Goal: Task Accomplishment & Management: Use online tool/utility

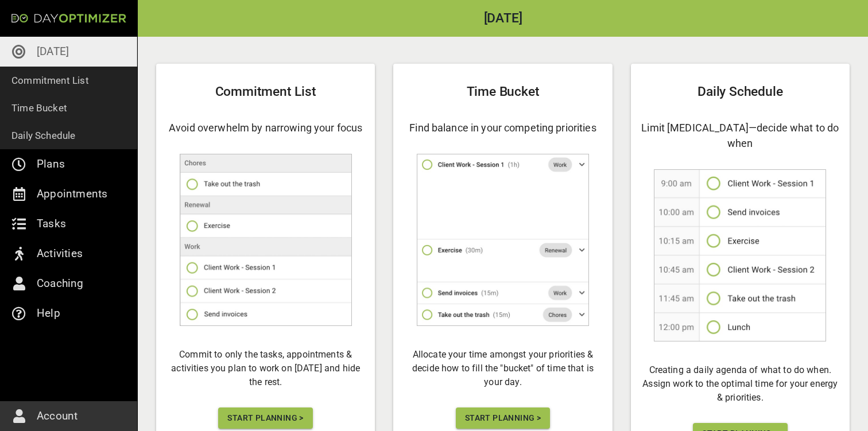
scroll to position [75, 0]
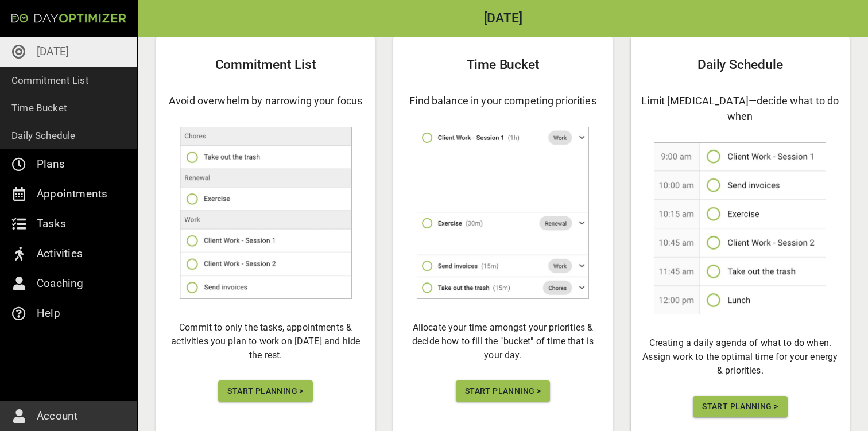
click at [288, 390] on span "Start Planning >" at bounding box center [265, 391] width 76 height 14
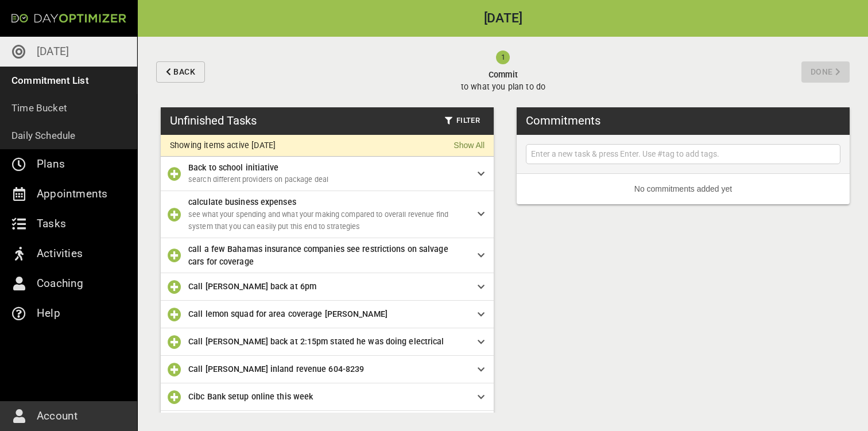
click at [176, 173] on icon "button" at bounding box center [175, 174] width 14 height 14
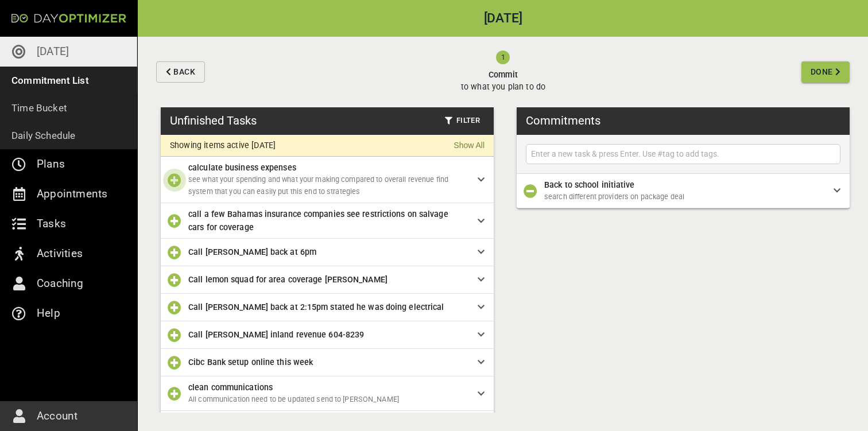
click at [175, 181] on icon "button" at bounding box center [175, 180] width 14 height 14
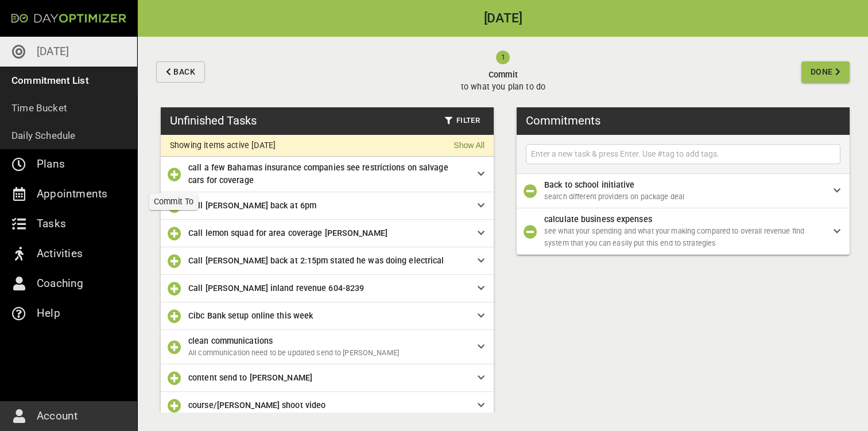
click at [175, 176] on icon "button" at bounding box center [175, 175] width 14 height 14
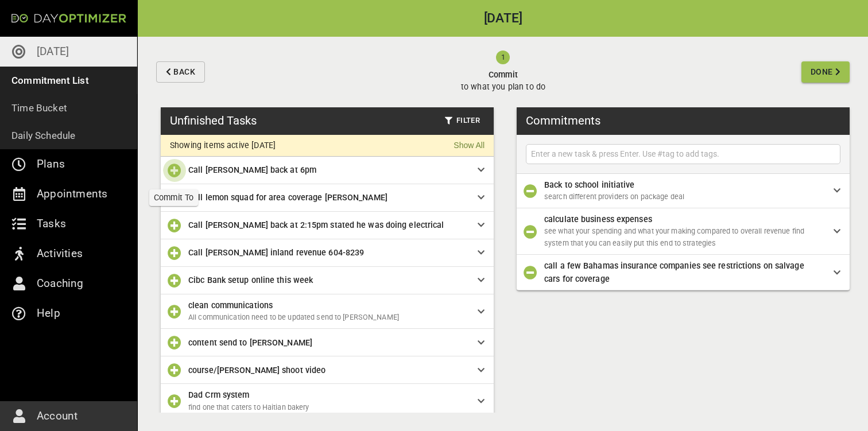
click at [174, 169] on icon "button" at bounding box center [175, 171] width 14 height 14
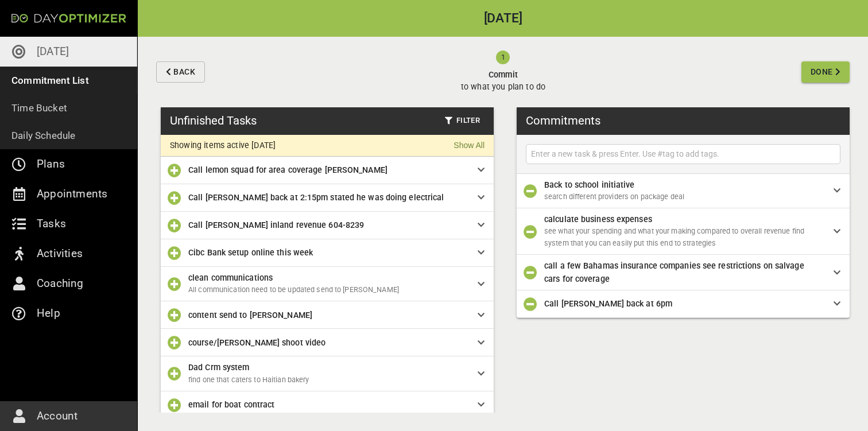
click at [585, 154] on input "text" at bounding box center [683, 154] width 309 height 14
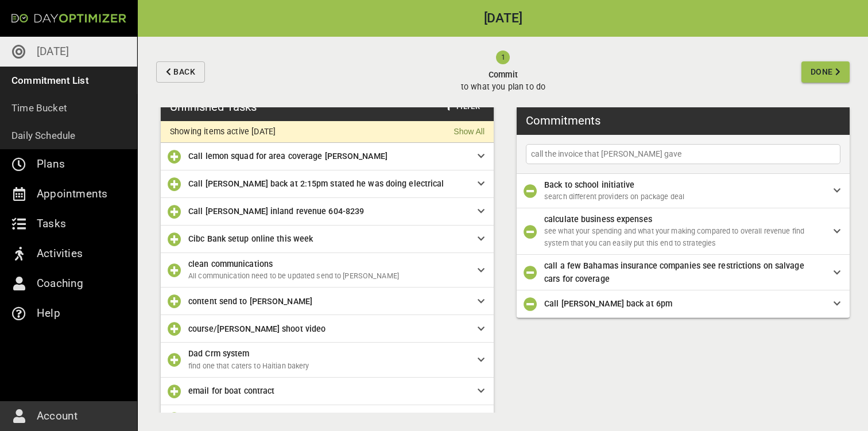
type input "call the invoice that [PERSON_NAME] gave"
click at [176, 265] on icon "button" at bounding box center [175, 271] width 14 height 14
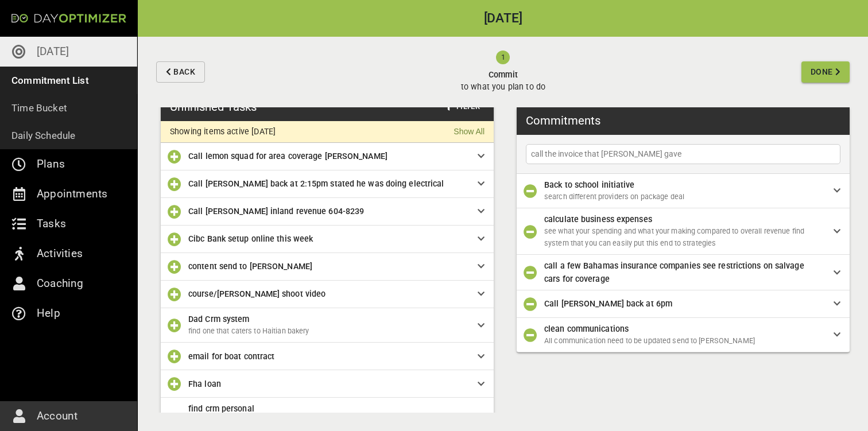
click at [173, 216] on icon "button" at bounding box center [175, 212] width 14 height 14
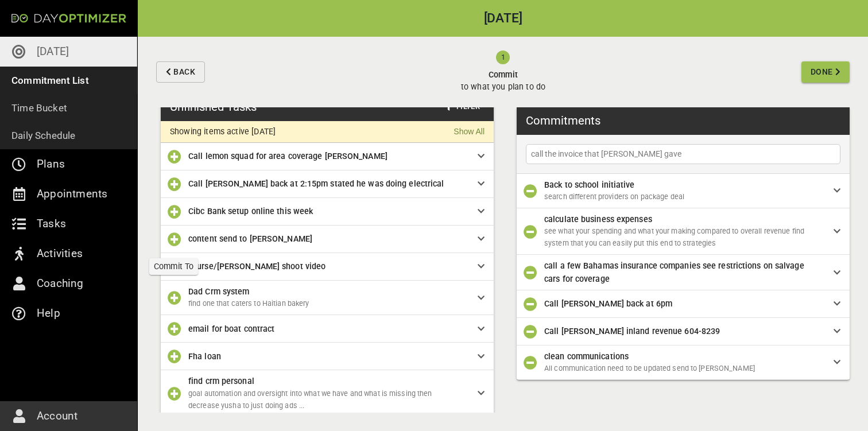
click at [176, 239] on icon "button" at bounding box center [175, 240] width 14 height 14
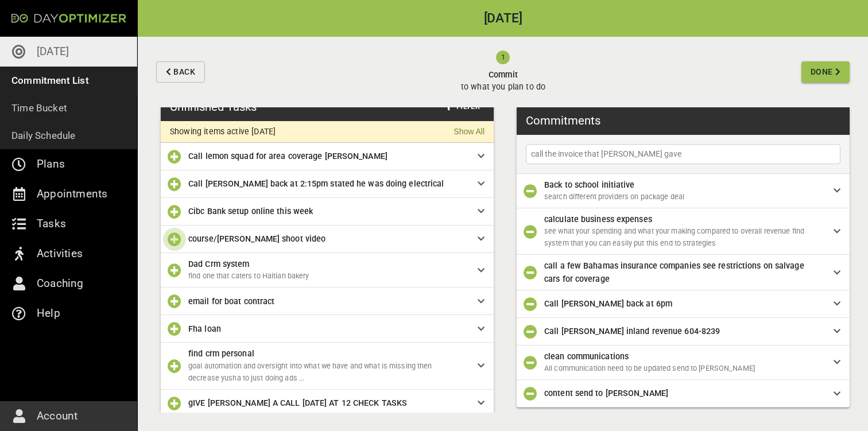
click at [177, 245] on icon "button" at bounding box center [175, 240] width 14 height 14
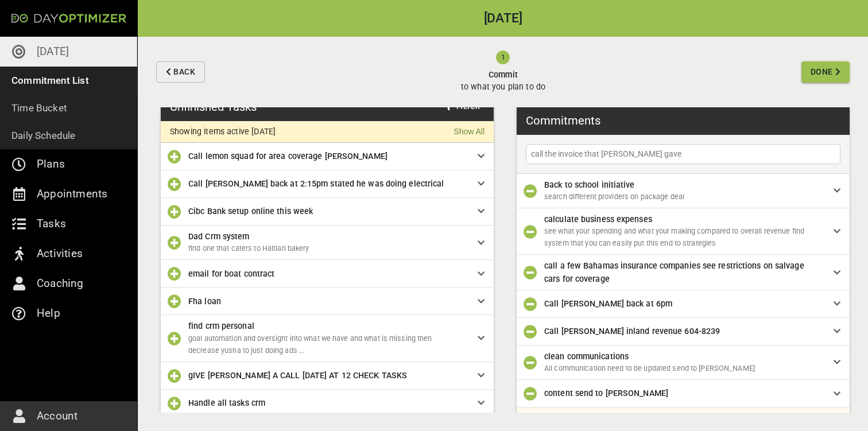
scroll to position [19, 0]
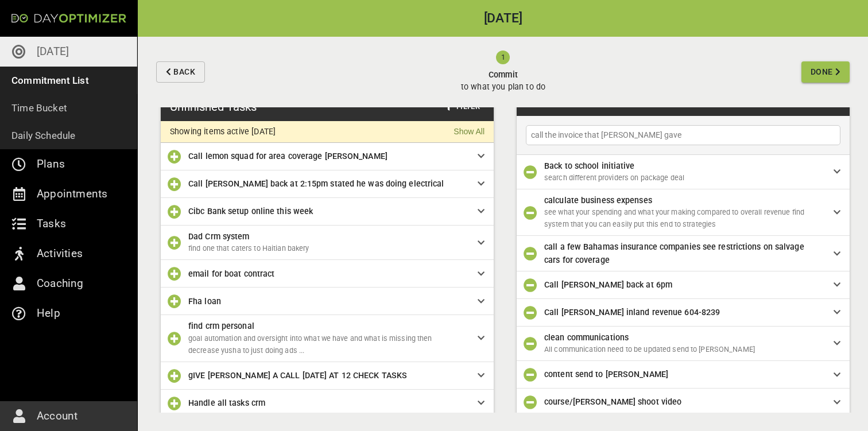
click at [536, 376] on icon "button" at bounding box center [531, 375] width 14 height 14
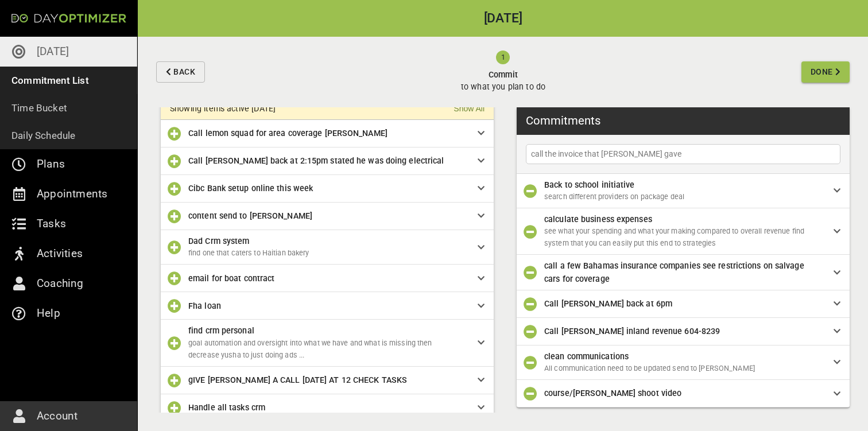
scroll to position [39, 0]
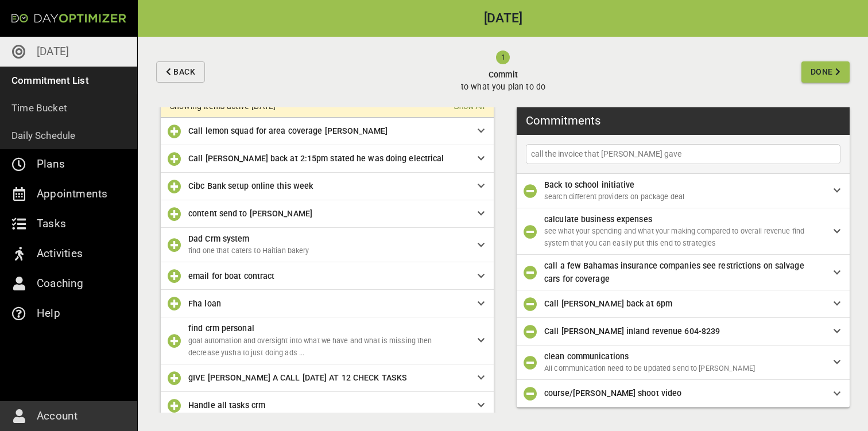
click at [177, 340] on icon "button" at bounding box center [175, 341] width 14 height 14
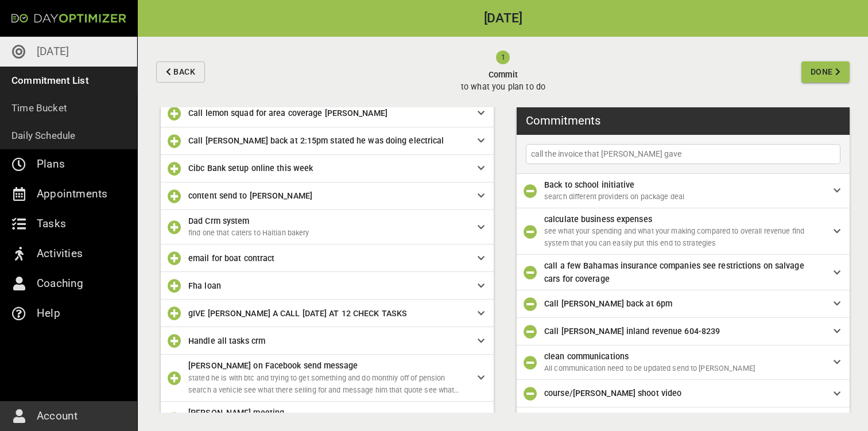
scroll to position [37, 0]
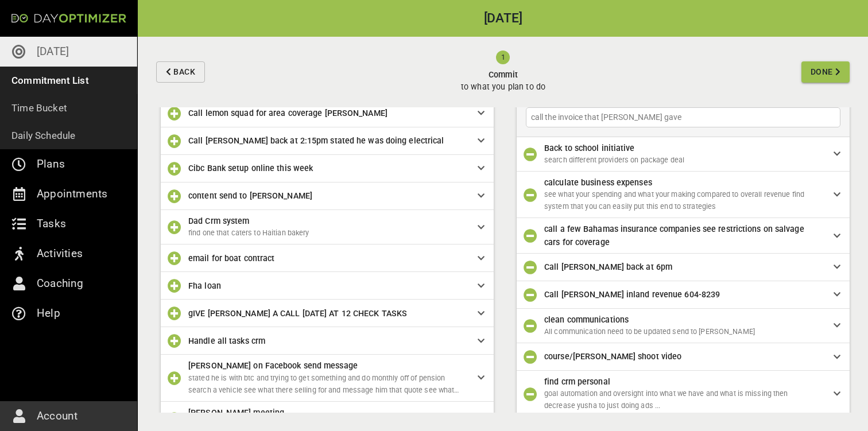
click at [585, 122] on input "call the invoice that [PERSON_NAME] gave" at bounding box center [683, 117] width 309 height 14
click at [667, 115] on input "call the invoice that [PERSON_NAME] gave" at bounding box center [683, 117] width 309 height 14
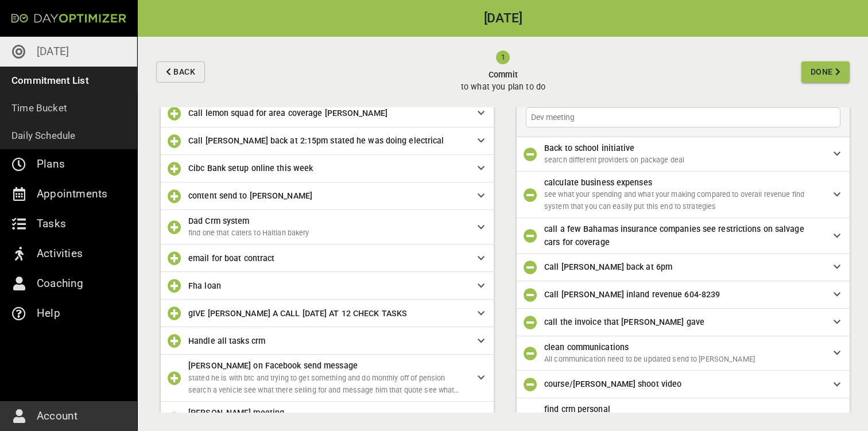
type input "Dev meeting"
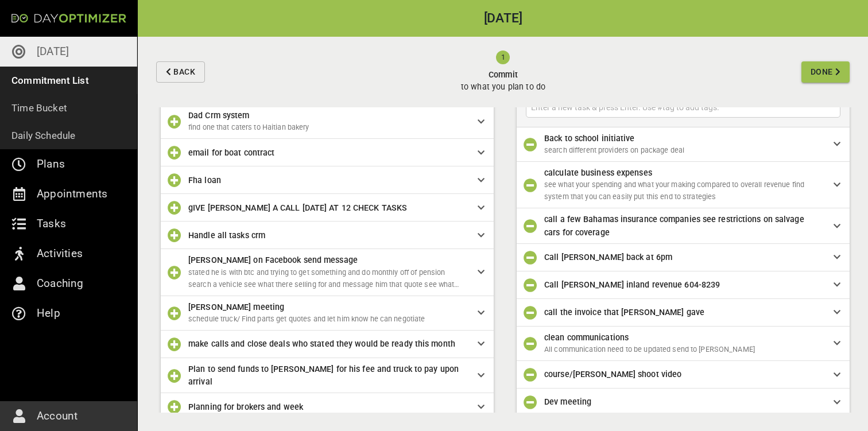
scroll to position [163, 0]
click at [176, 271] on icon "button" at bounding box center [175, 272] width 14 height 14
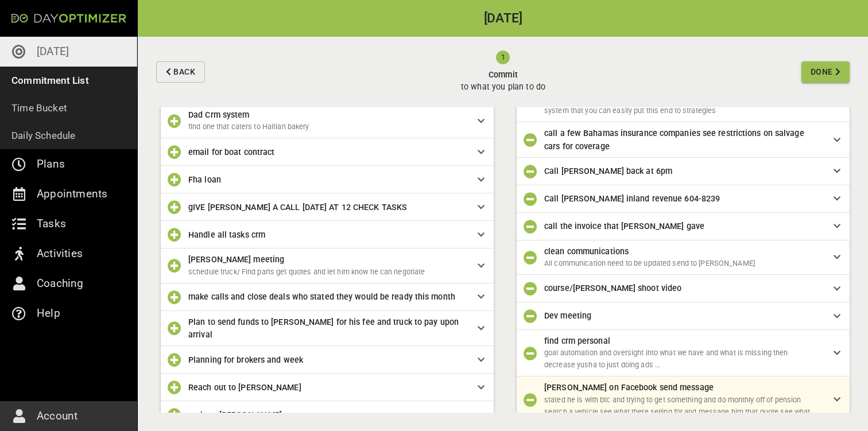
scroll to position [137, 0]
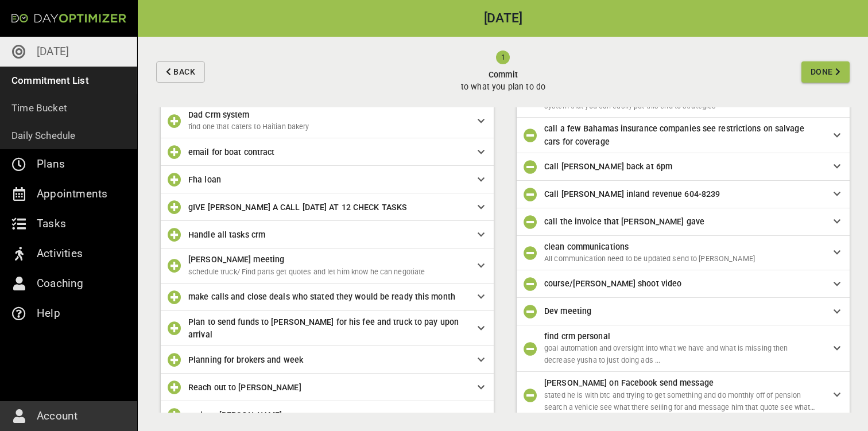
click at [174, 266] on icon "button" at bounding box center [175, 266] width 14 height 14
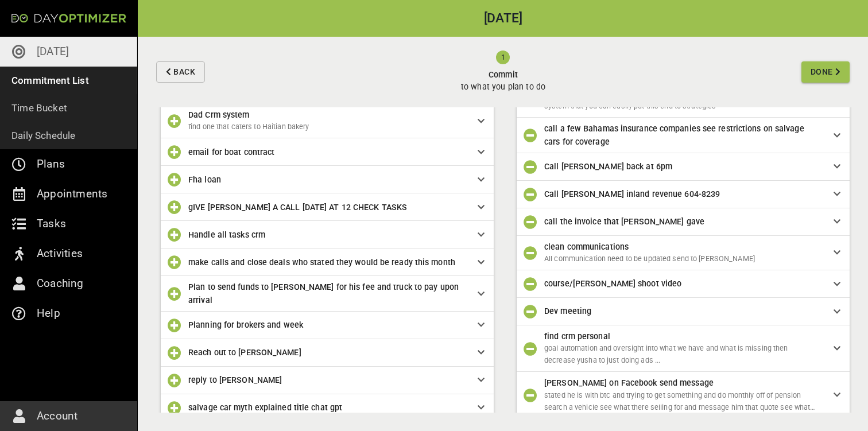
scroll to position [171, 0]
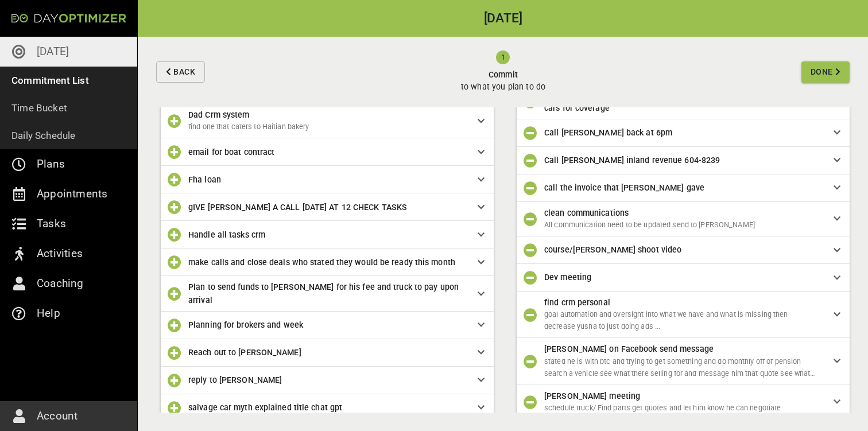
click at [177, 269] on button "button" at bounding box center [174, 262] width 23 height 23
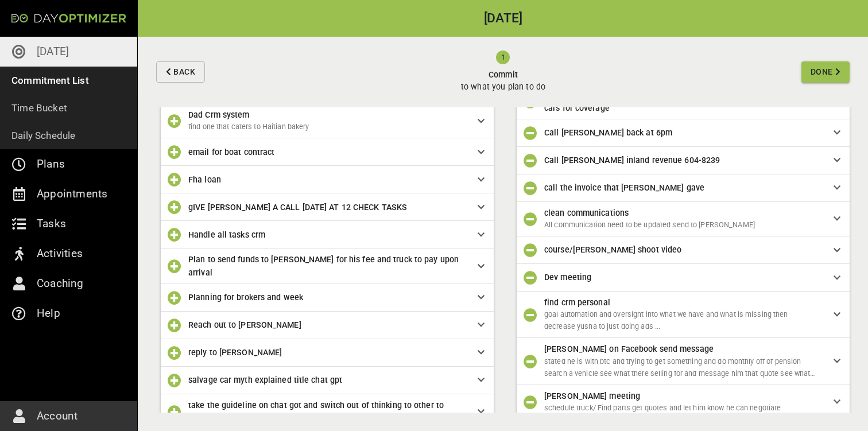
scroll to position [199, 0]
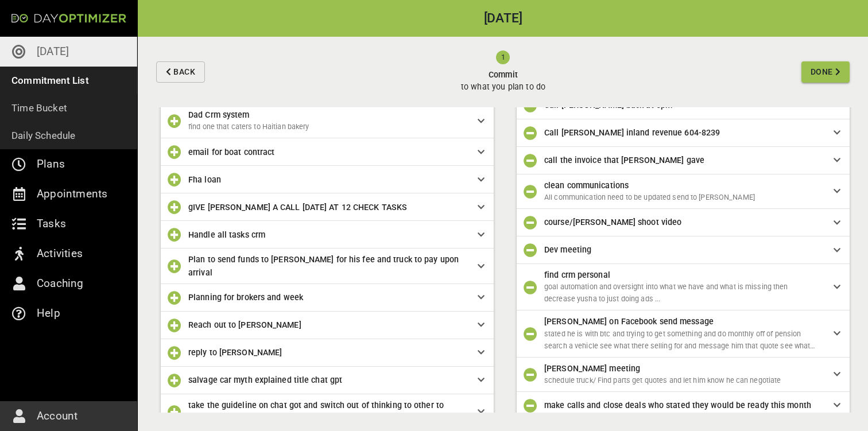
click at [234, 264] on span "Plan to send funds to [PERSON_NAME] for his fee and truck to pay upon arrival" at bounding box center [323, 266] width 270 height 22
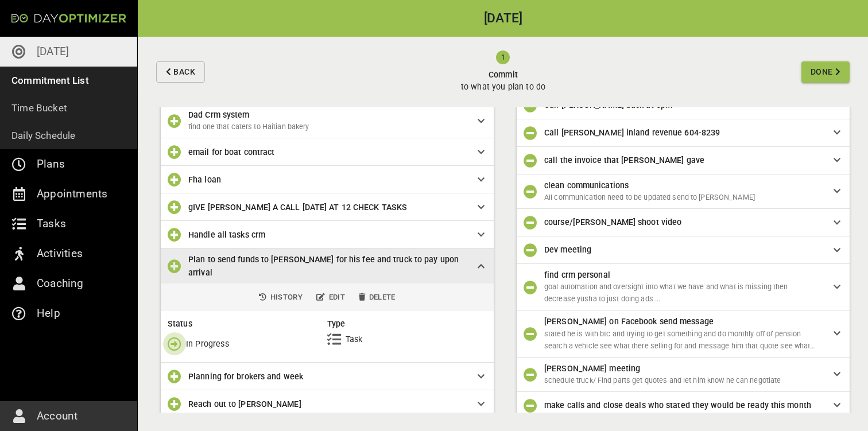
click at [179, 337] on icon "button" at bounding box center [175, 344] width 14 height 14
click at [194, 382] on p "Done" at bounding box center [196, 383] width 20 height 12
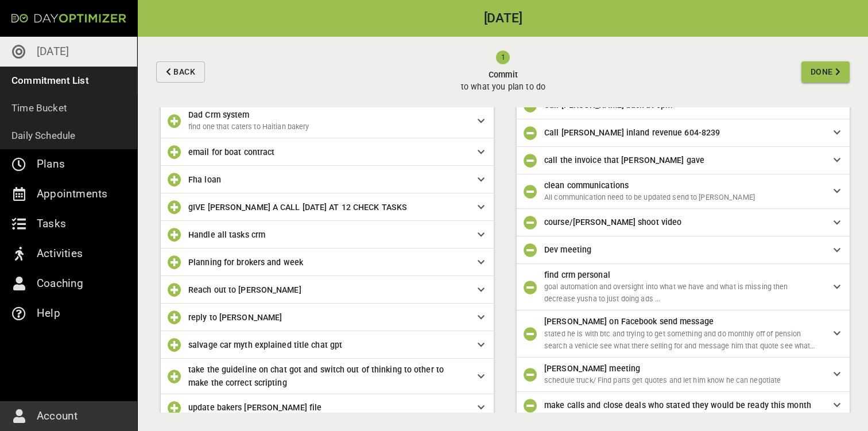
click at [173, 292] on icon "button" at bounding box center [175, 290] width 14 height 14
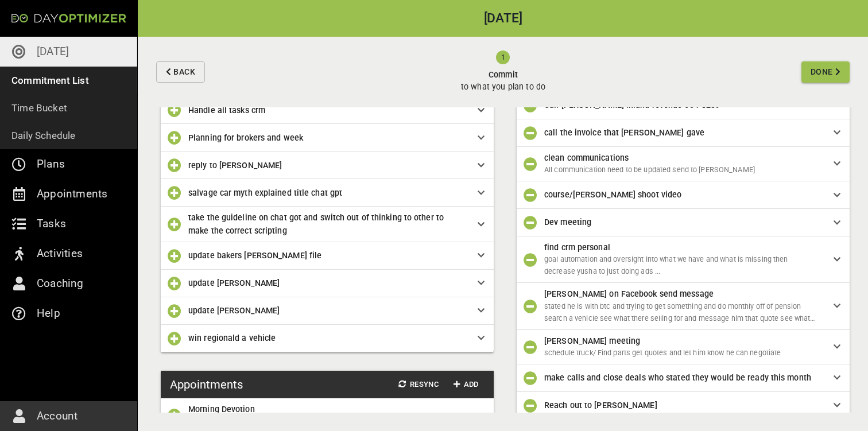
scroll to position [291, 0]
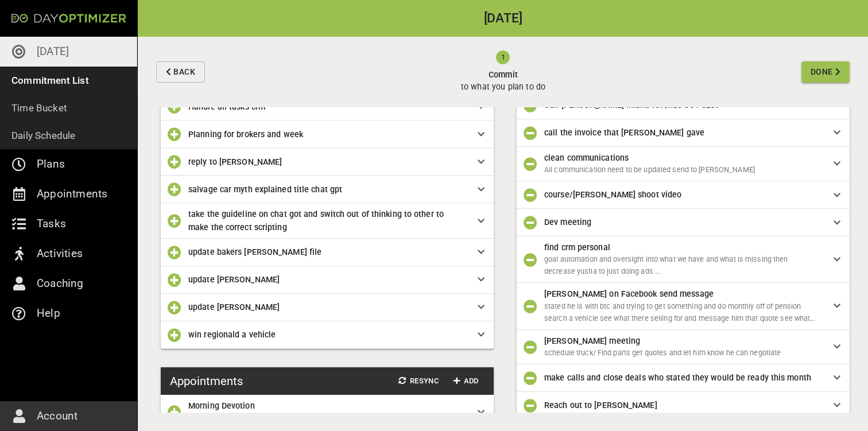
click at [173, 334] on icon "button" at bounding box center [175, 335] width 14 height 14
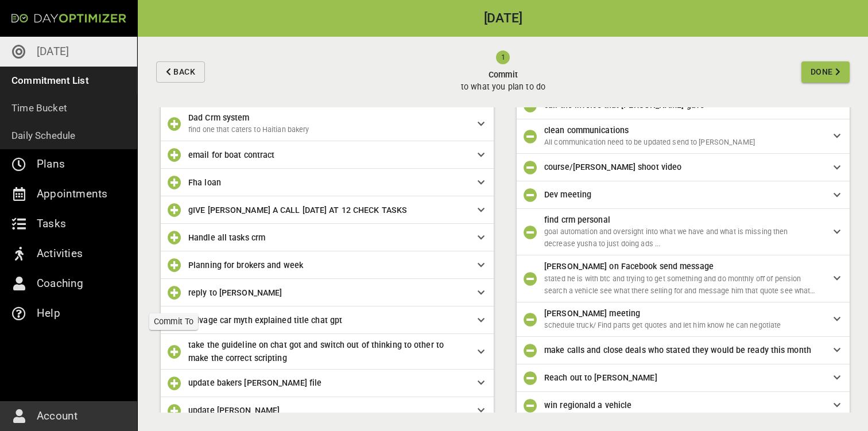
scroll to position [157, 0]
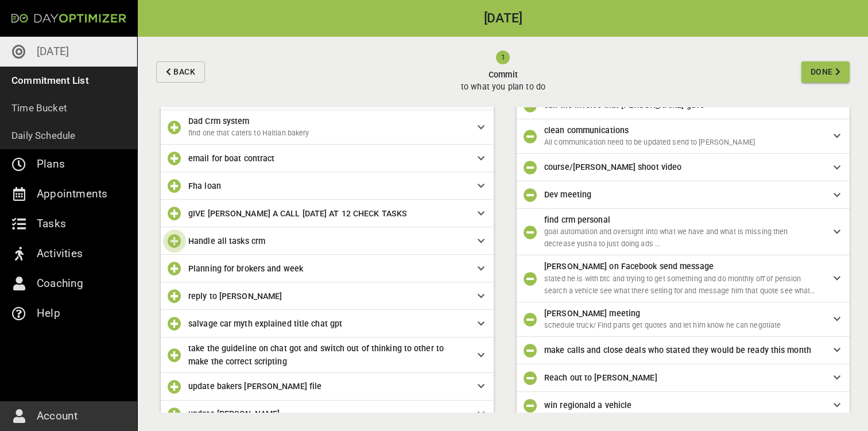
click at [172, 241] on icon "button" at bounding box center [175, 241] width 14 height 14
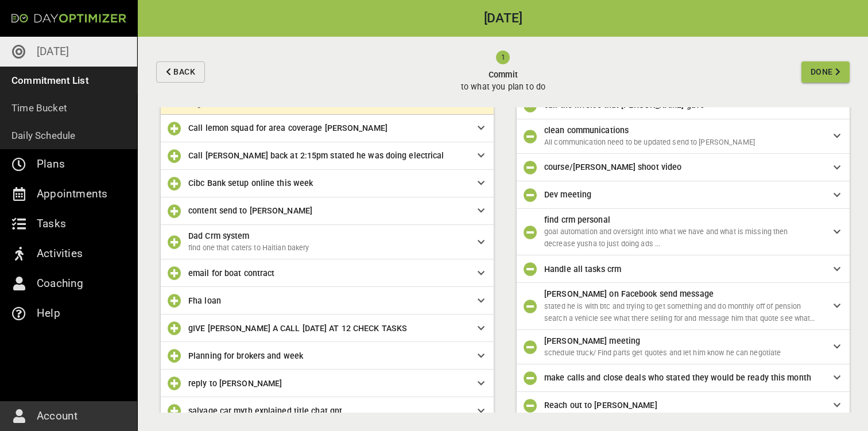
scroll to position [40, 0]
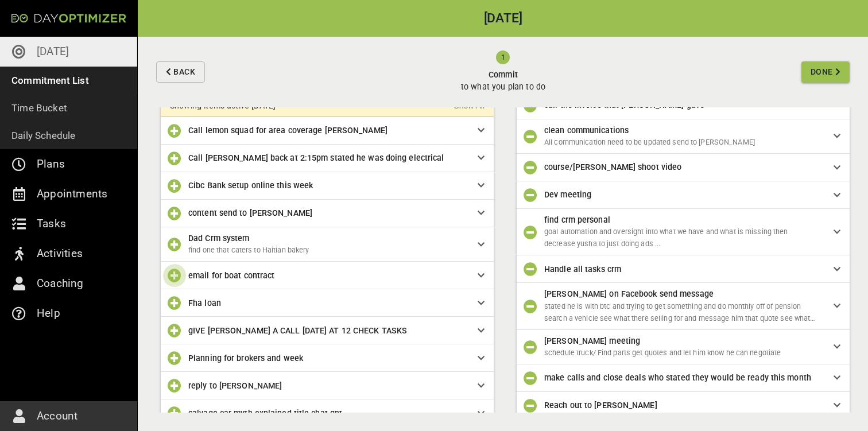
click at [170, 273] on icon "button" at bounding box center [175, 276] width 14 height 14
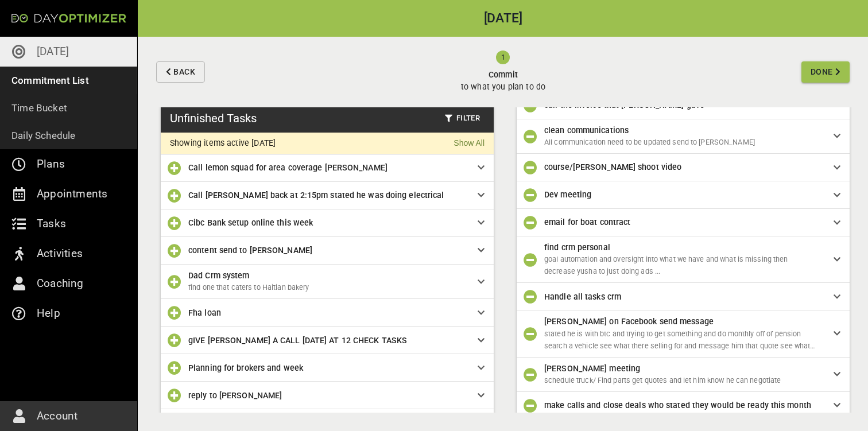
scroll to position [0, 0]
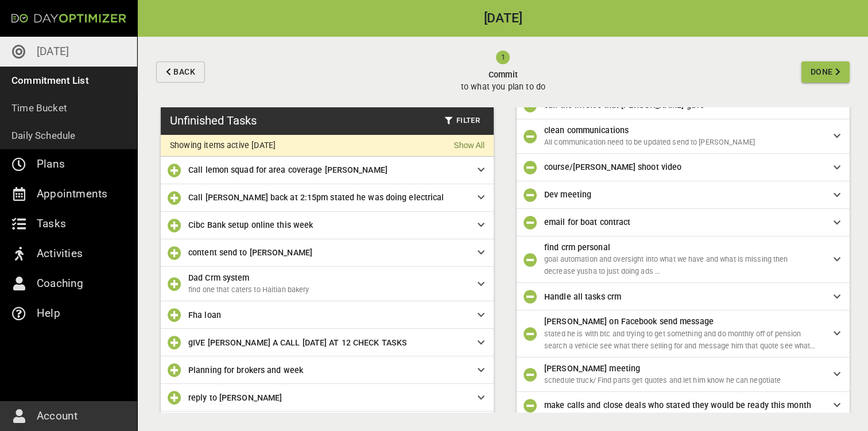
click at [173, 226] on icon "button" at bounding box center [175, 226] width 14 height 14
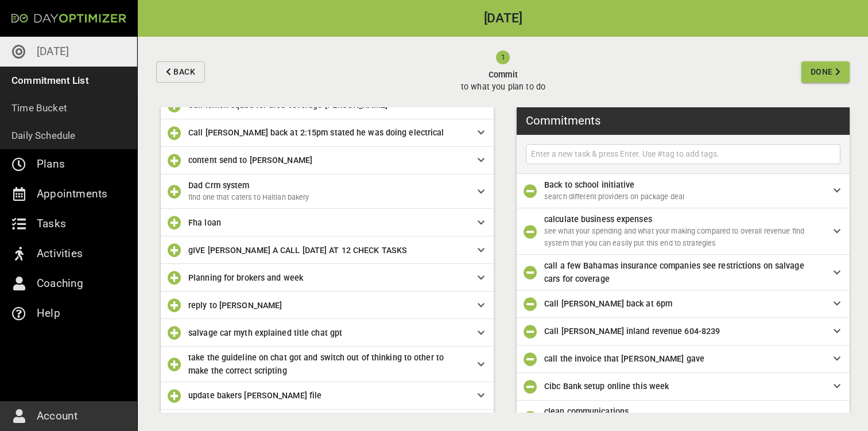
click at [596, 151] on input "text" at bounding box center [683, 154] width 309 height 14
click at [581, 159] on input "text" at bounding box center [683, 154] width 309 height 14
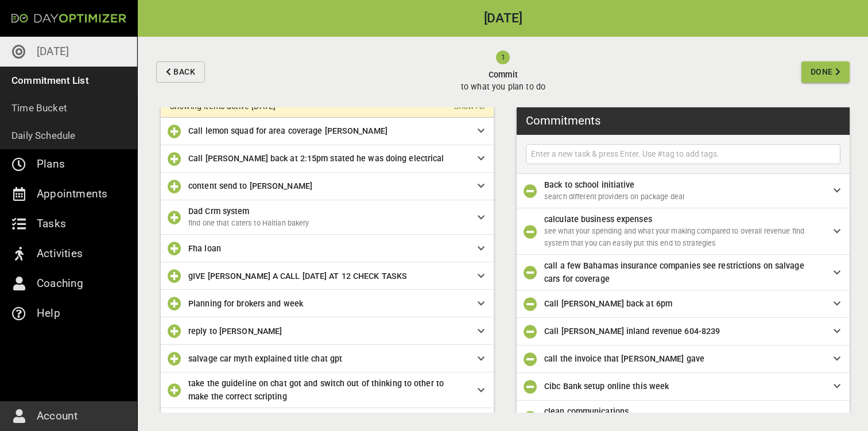
scroll to position [38, 0]
type input "Book [PERSON_NAME] Vehicle put title together"
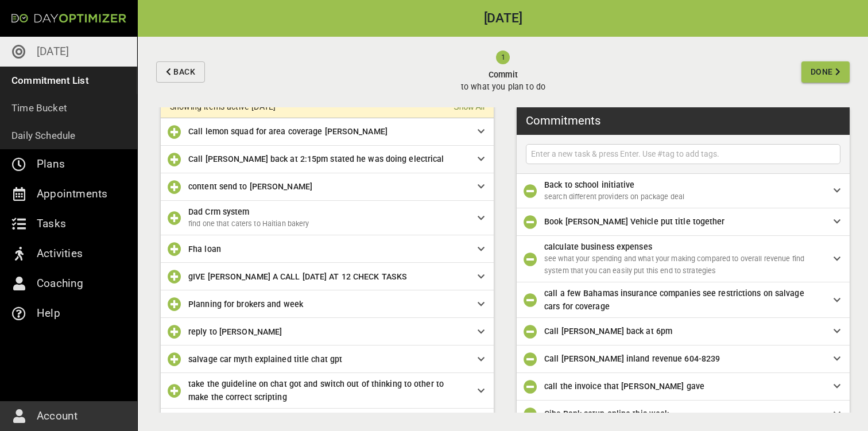
click at [657, 156] on input "text" at bounding box center [683, 154] width 309 height 14
click at [829, 75] on span "Done" at bounding box center [822, 72] width 22 height 14
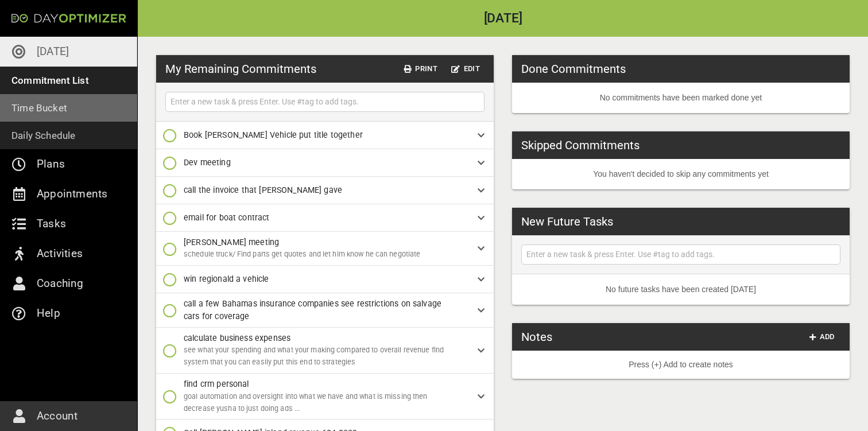
click at [59, 114] on p "Time Bucket" at bounding box center [39, 108] width 56 height 16
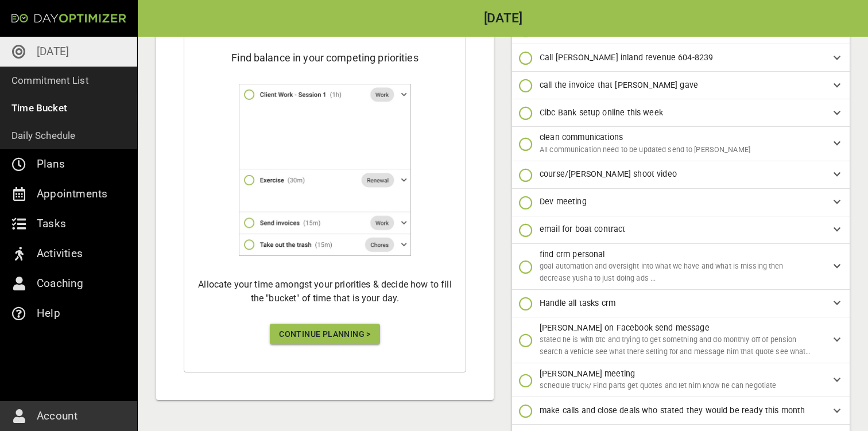
scroll to position [392, 0]
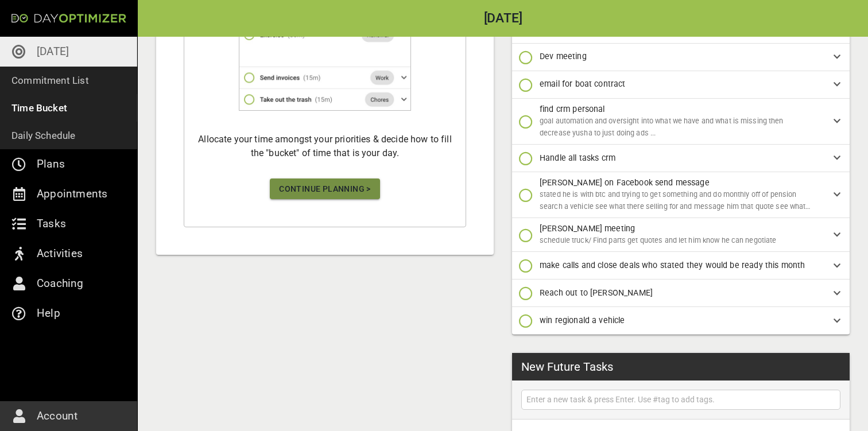
click at [320, 182] on span "Continue Planning >" at bounding box center [325, 189] width 92 height 14
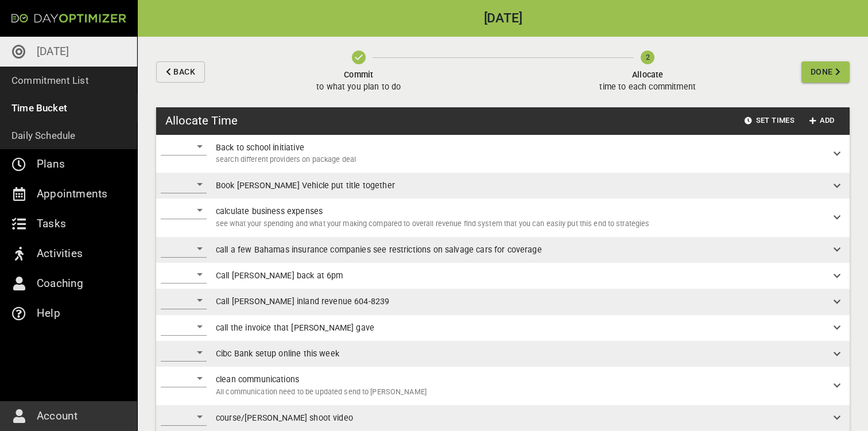
click at [196, 143] on div "​" at bounding box center [184, 146] width 46 height 18
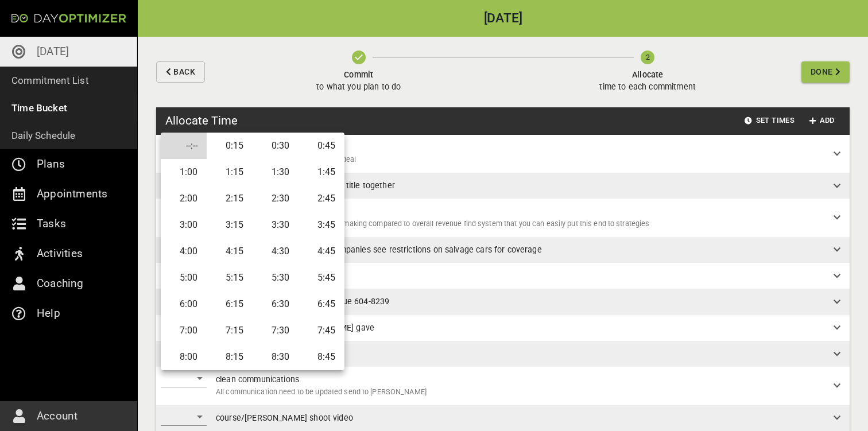
click at [321, 147] on li "0:45" at bounding box center [322, 146] width 46 height 26
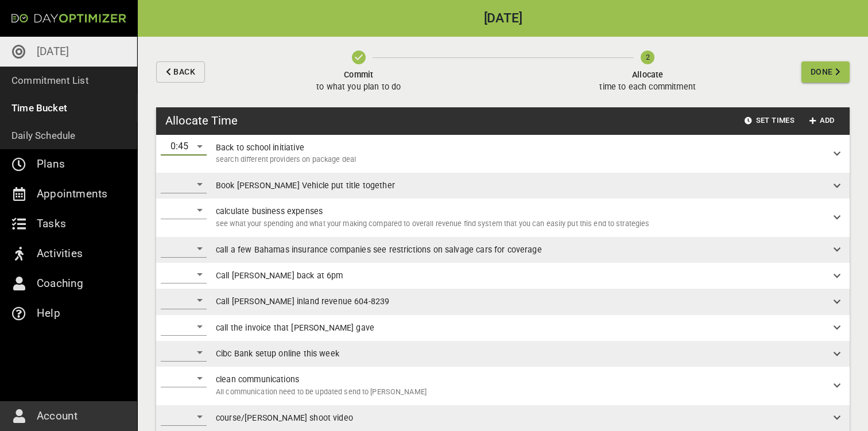
click at [192, 181] on div "​" at bounding box center [184, 184] width 46 height 18
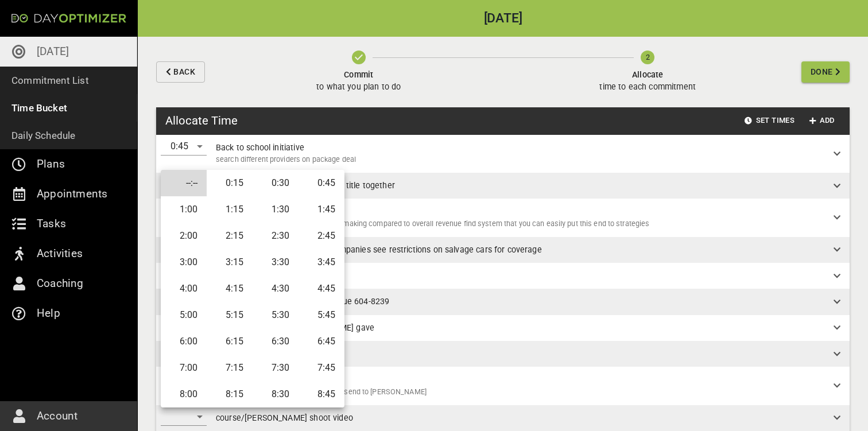
click at [245, 186] on li "0:15" at bounding box center [230, 183] width 46 height 26
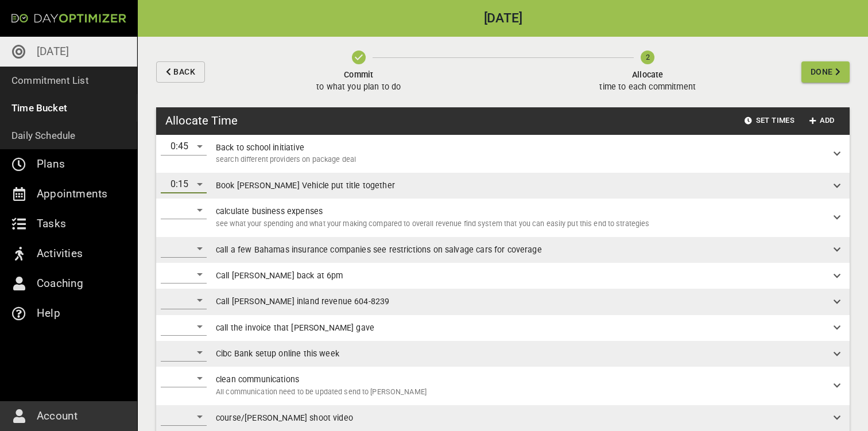
click at [200, 215] on div "​" at bounding box center [184, 210] width 46 height 18
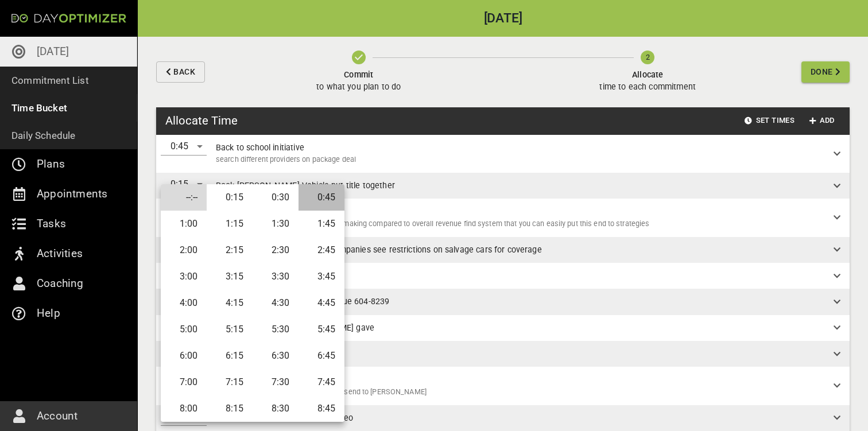
click at [320, 198] on li "0:45" at bounding box center [322, 197] width 46 height 26
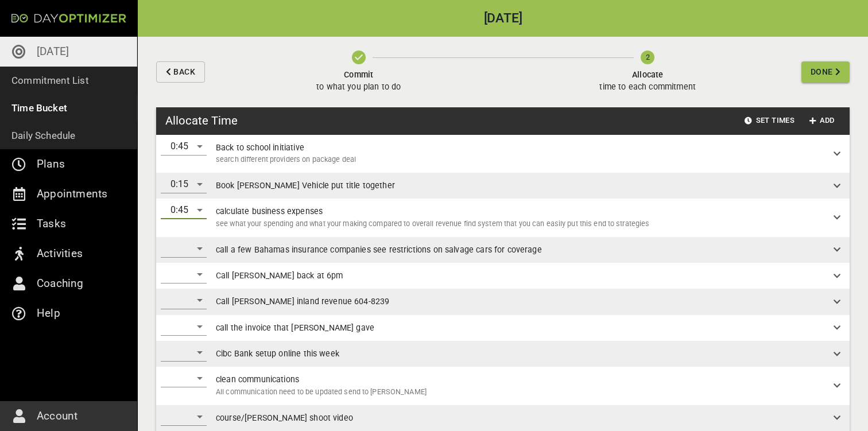
click at [197, 240] on div "​" at bounding box center [184, 248] width 46 height 18
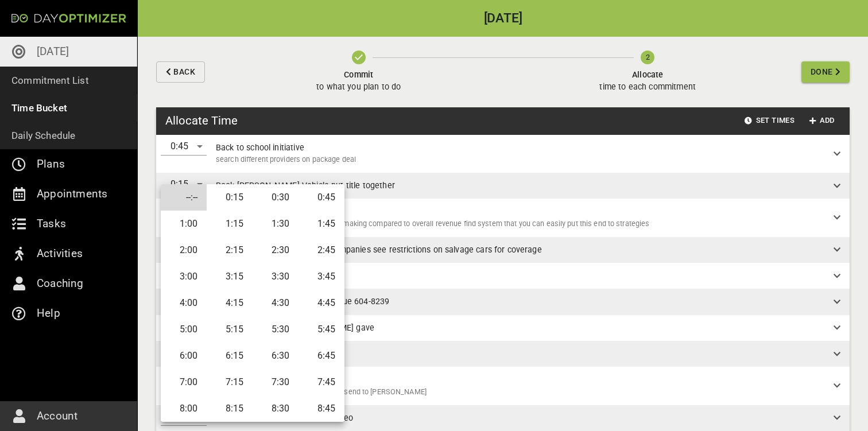
click at [306, 199] on li "0:45" at bounding box center [322, 197] width 46 height 26
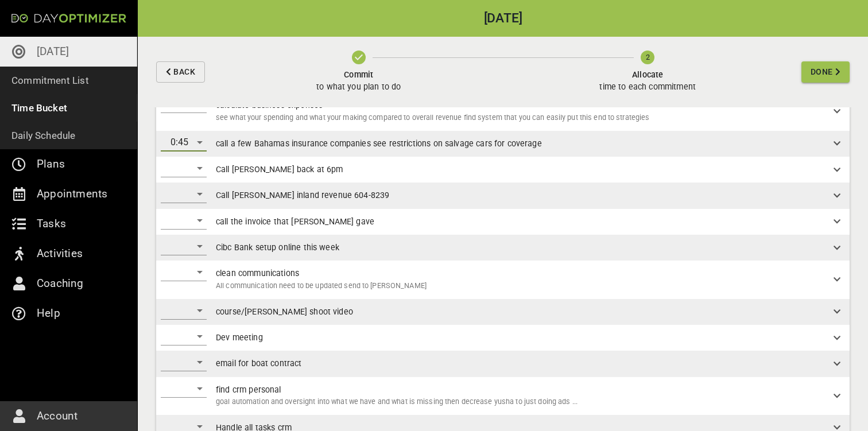
scroll to position [111, 0]
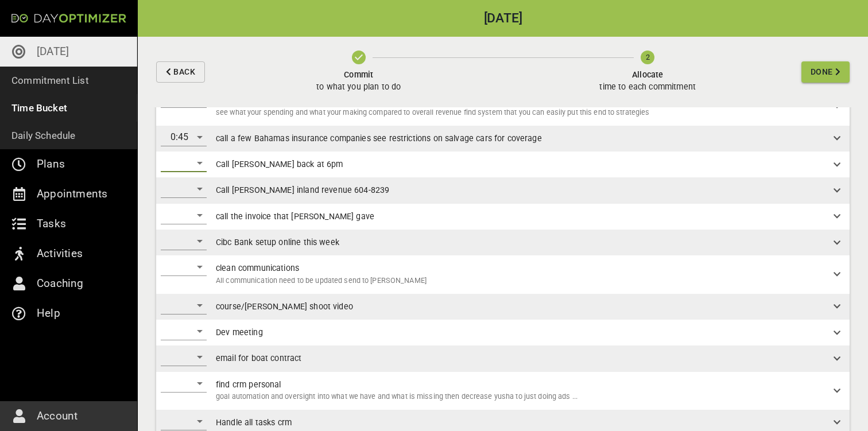
click at [199, 164] on div "​" at bounding box center [184, 163] width 46 height 18
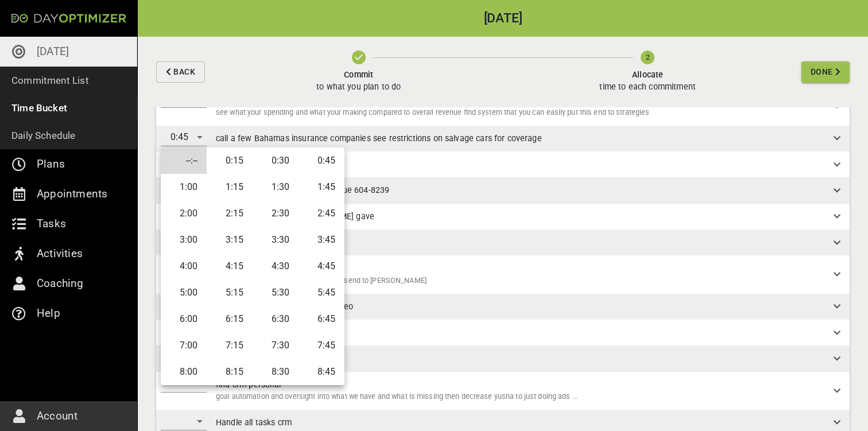
click at [235, 148] on li "0:15" at bounding box center [230, 161] width 46 height 26
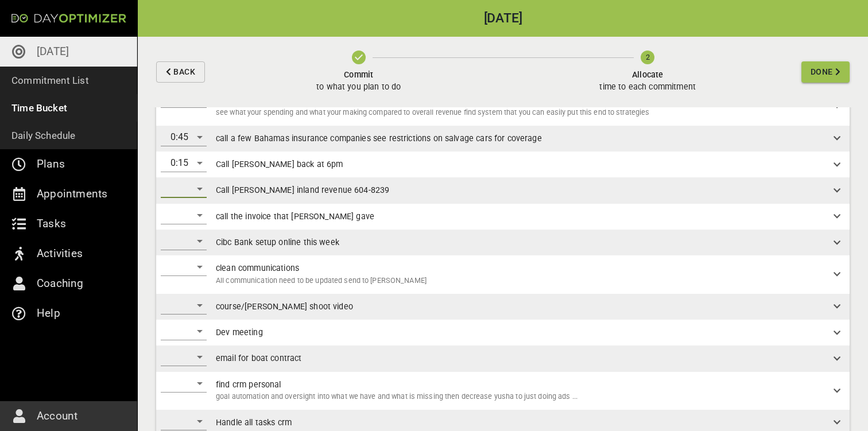
click at [199, 191] on div "​" at bounding box center [184, 189] width 46 height 18
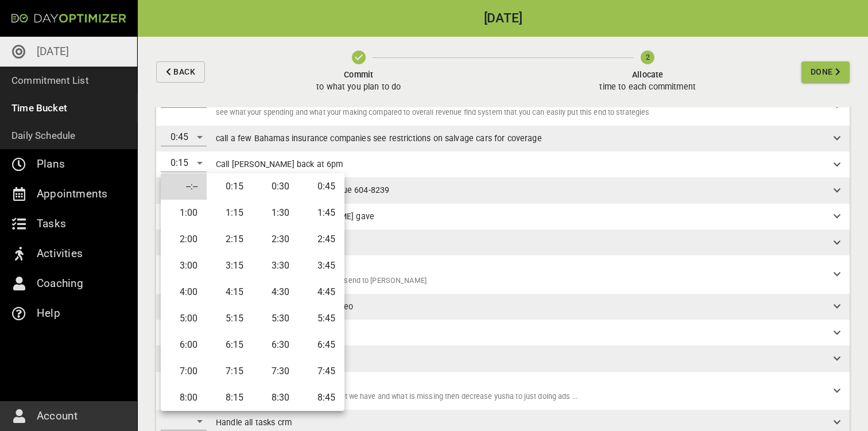
click at [231, 184] on li "0:15" at bounding box center [230, 186] width 46 height 26
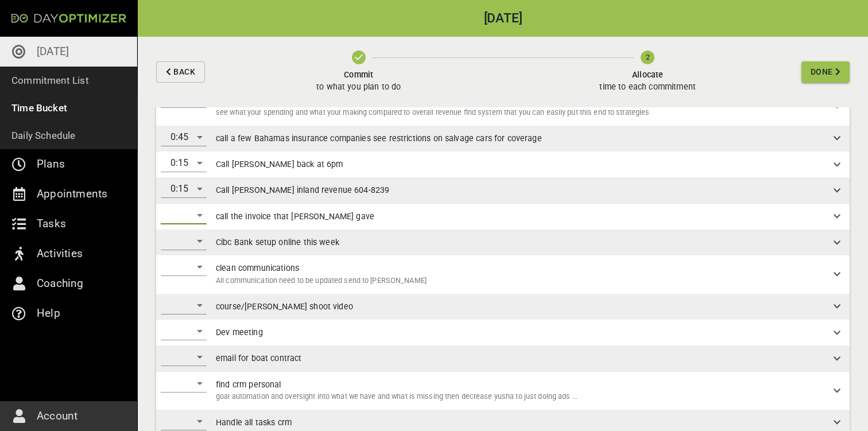
click at [194, 215] on div "​" at bounding box center [184, 215] width 46 height 18
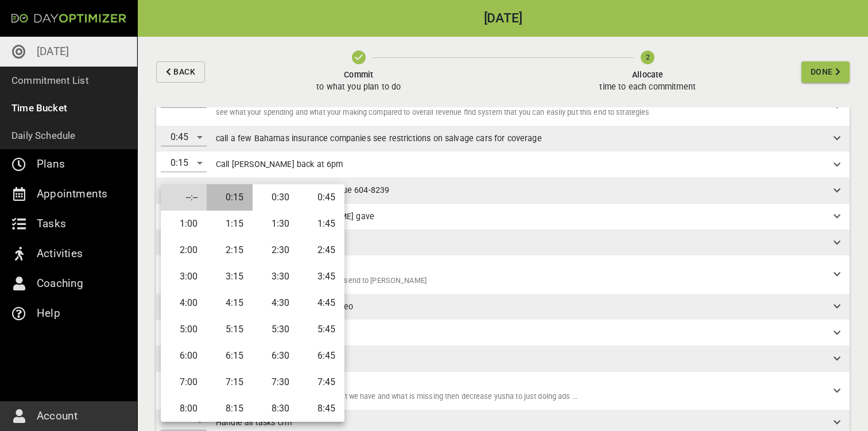
click at [235, 198] on li "0:15" at bounding box center [230, 197] width 46 height 26
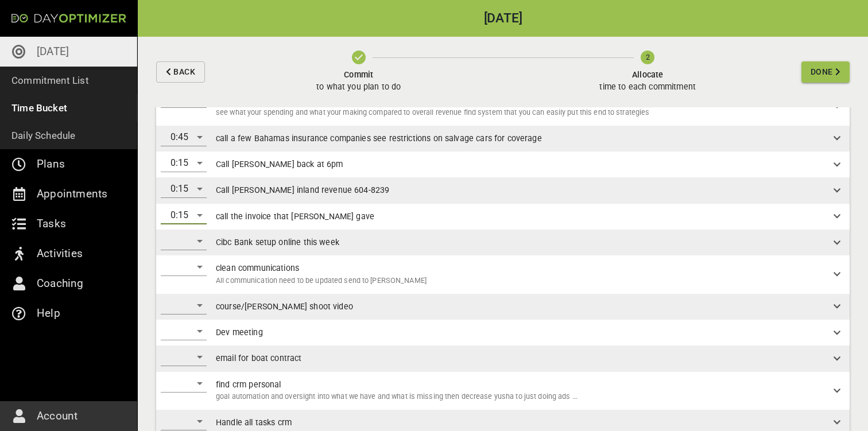
click at [194, 243] on div "​" at bounding box center [184, 241] width 46 height 18
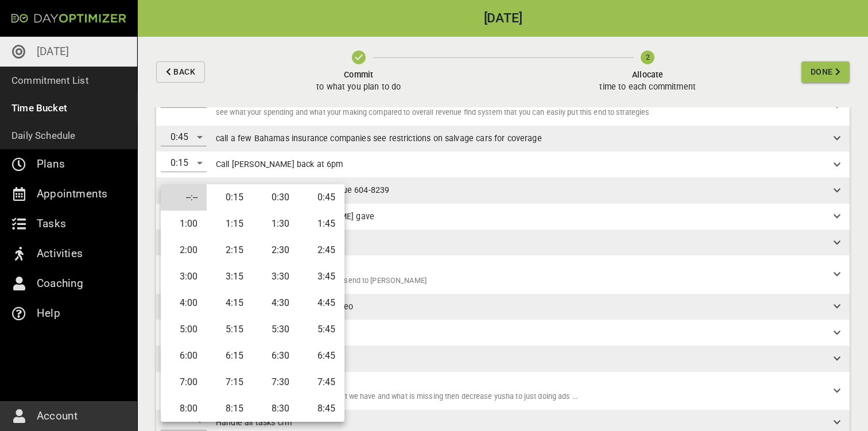
click at [273, 203] on li "0:30" at bounding box center [276, 197] width 46 height 26
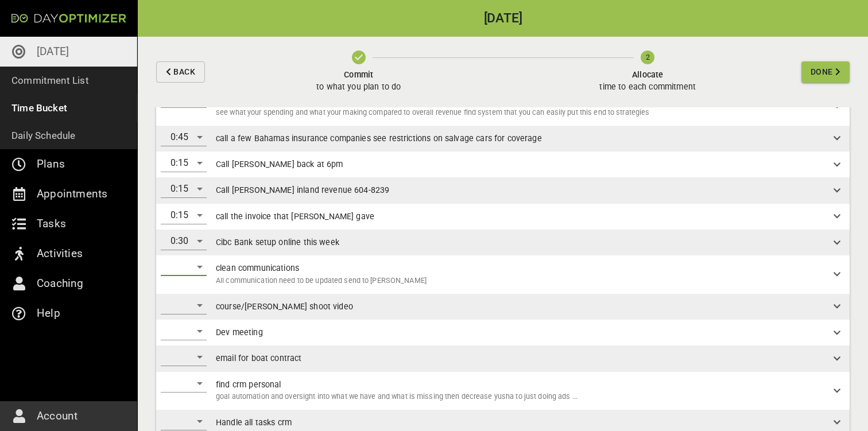
click at [198, 269] on div "​" at bounding box center [184, 267] width 46 height 18
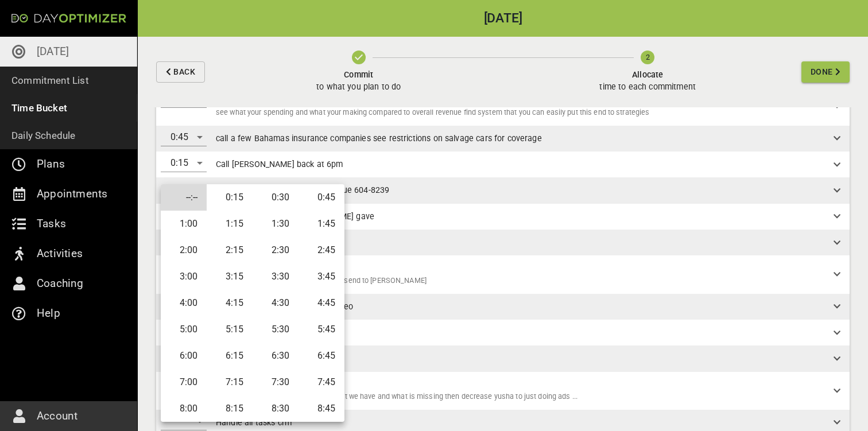
click at [190, 250] on li "2:00" at bounding box center [184, 250] width 46 height 26
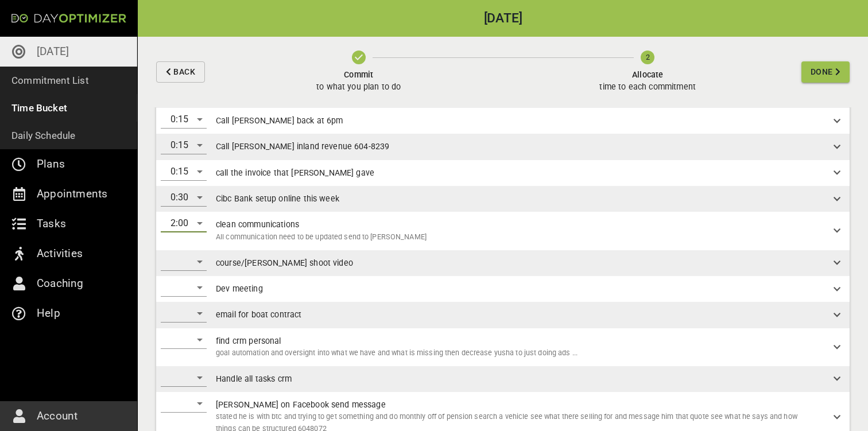
scroll to position [159, 0]
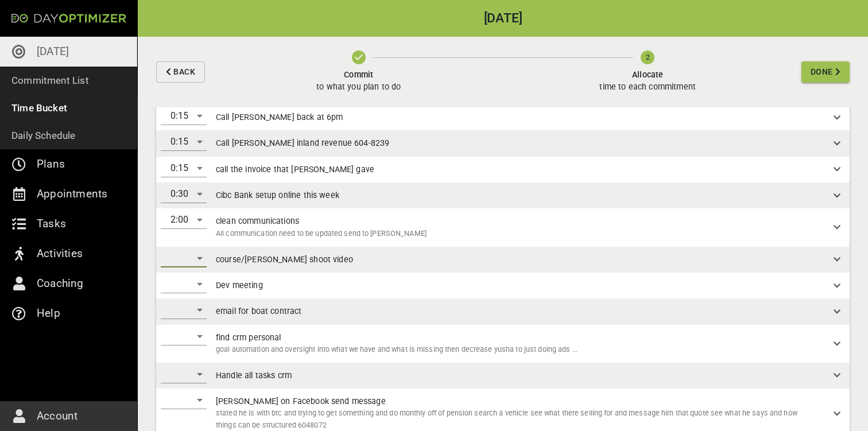
click at [200, 252] on div "​" at bounding box center [184, 258] width 46 height 18
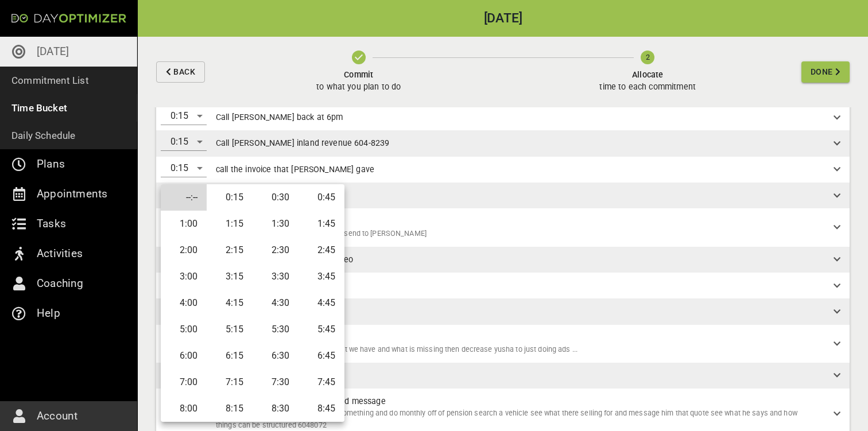
click at [206, 228] on li "1:00" at bounding box center [184, 224] width 46 height 26
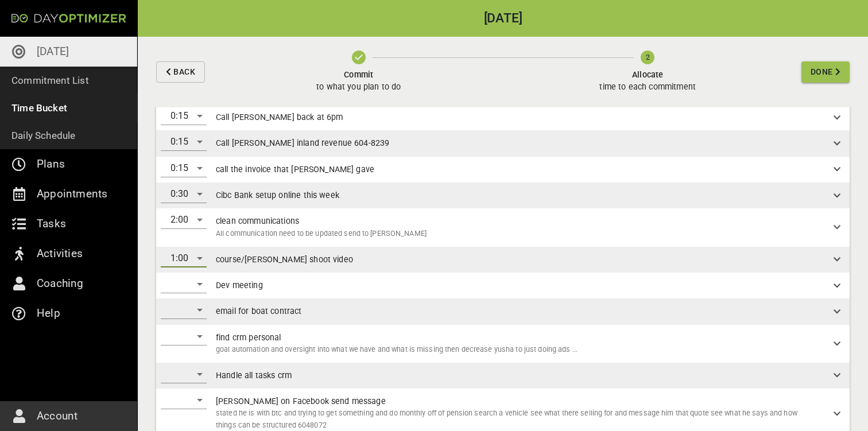
click at [196, 289] on div "​" at bounding box center [184, 284] width 46 height 18
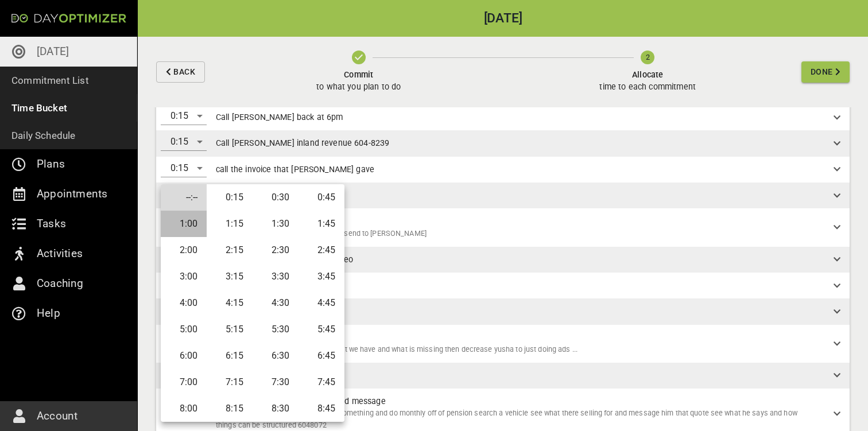
click at [190, 233] on li "1:00" at bounding box center [184, 224] width 46 height 26
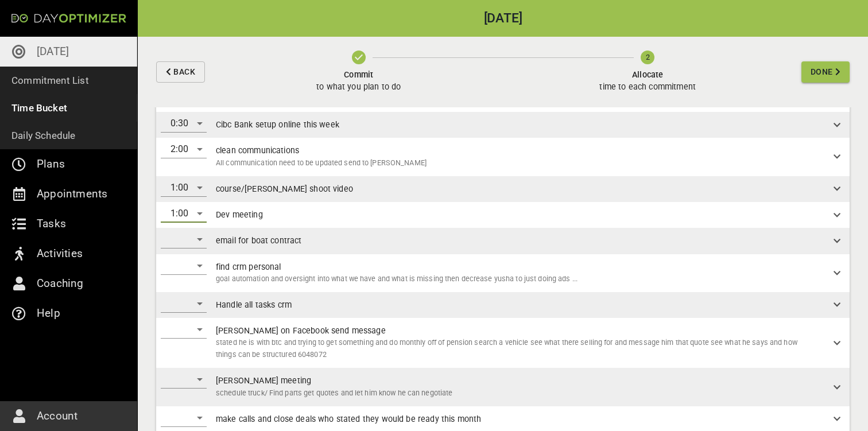
scroll to position [256, 0]
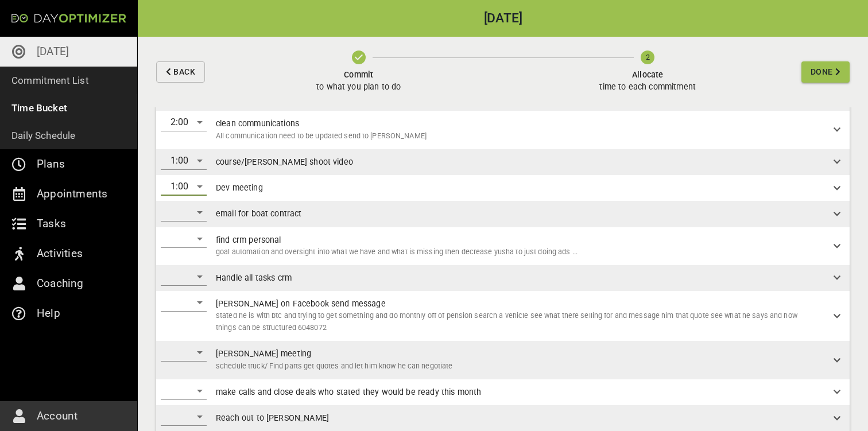
click at [200, 207] on div "​" at bounding box center [184, 212] width 46 height 18
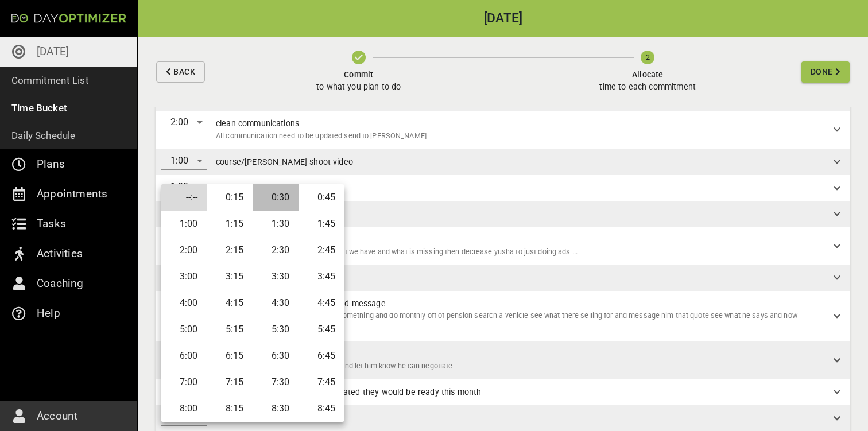
click at [283, 199] on li "0:30" at bounding box center [276, 197] width 46 height 26
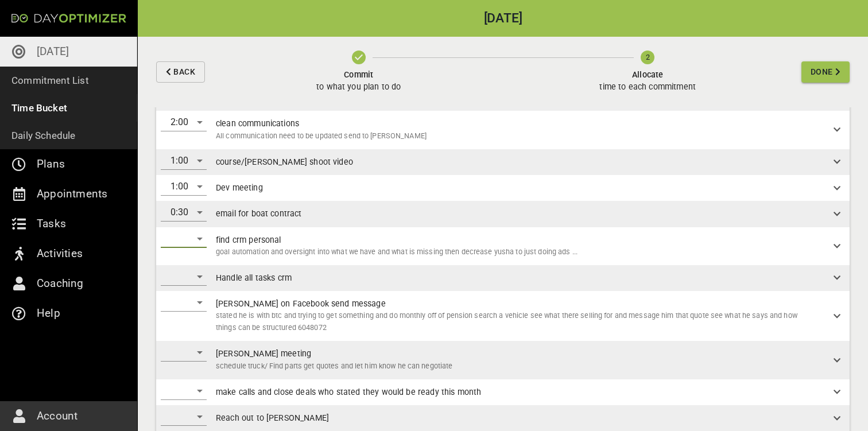
click at [192, 238] on div "​" at bounding box center [184, 239] width 46 height 18
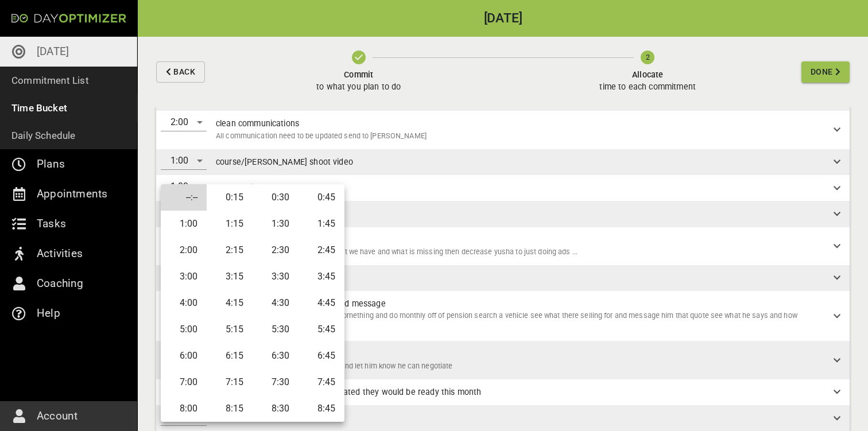
click at [334, 195] on li "0:45" at bounding box center [322, 197] width 46 height 26
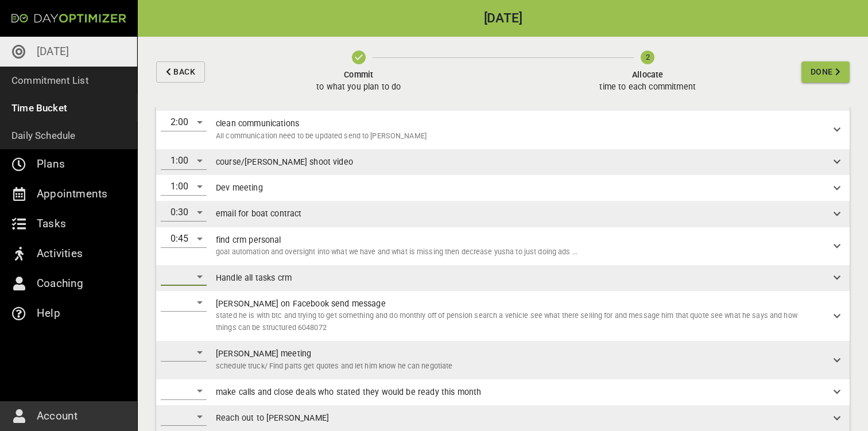
click at [194, 273] on div "​" at bounding box center [184, 277] width 46 height 18
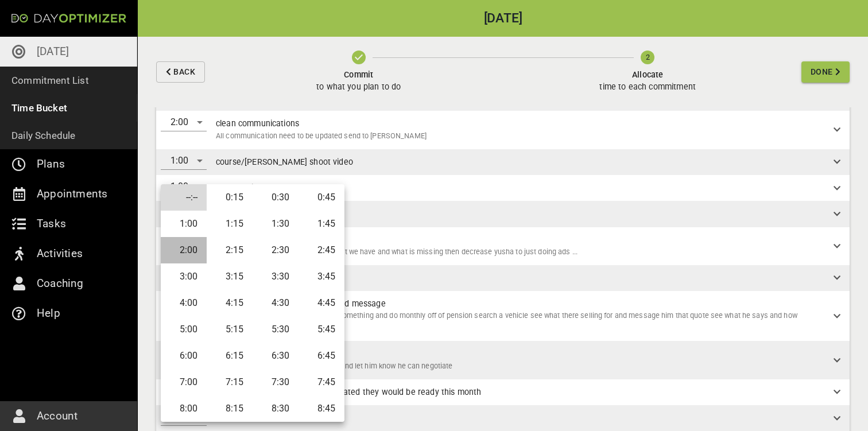
click at [196, 249] on li "2:00" at bounding box center [184, 250] width 46 height 26
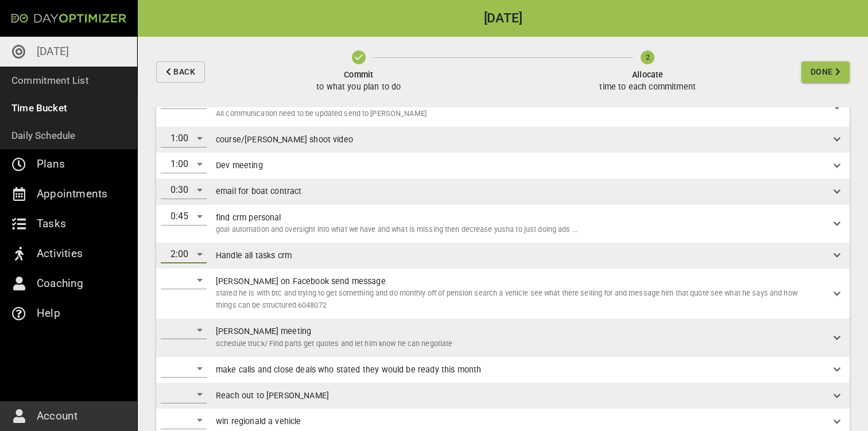
scroll to position [280, 0]
click at [194, 279] on div "​" at bounding box center [184, 279] width 46 height 18
click at [195, 272] on div "3:00" at bounding box center [184, 279] width 46 height 18
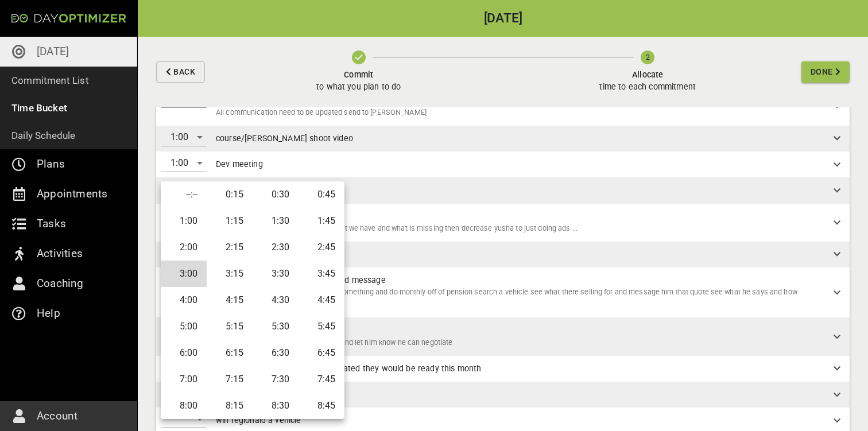
click at [232, 195] on li "0:15" at bounding box center [230, 194] width 46 height 26
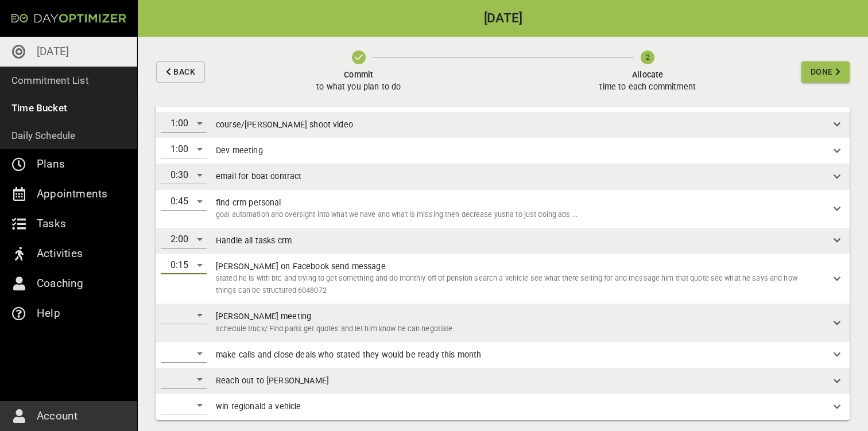
scroll to position [293, 0]
click at [196, 311] on div "​" at bounding box center [184, 316] width 46 height 18
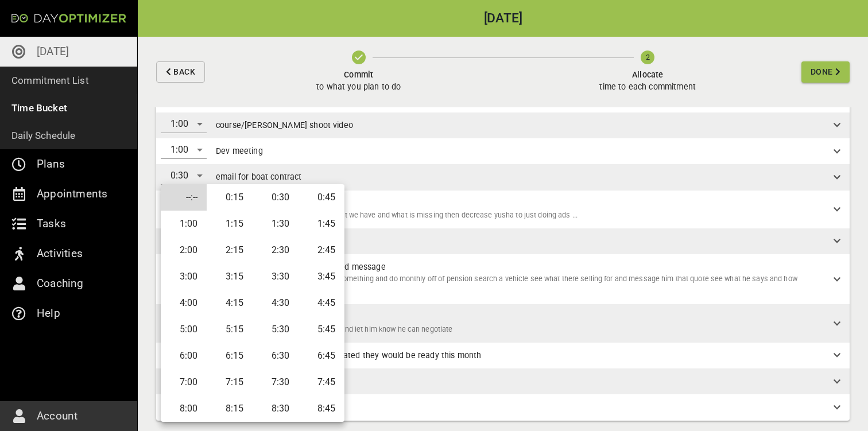
click at [411, 275] on div at bounding box center [434, 215] width 868 height 431
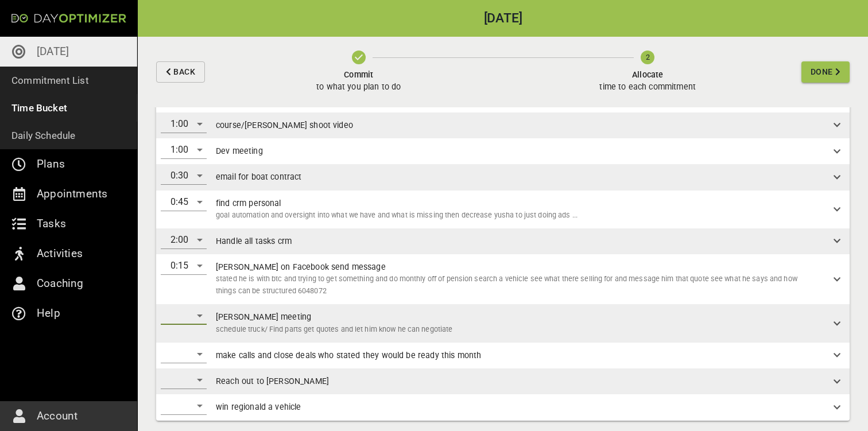
click at [200, 311] on div "​" at bounding box center [184, 316] width 46 height 18
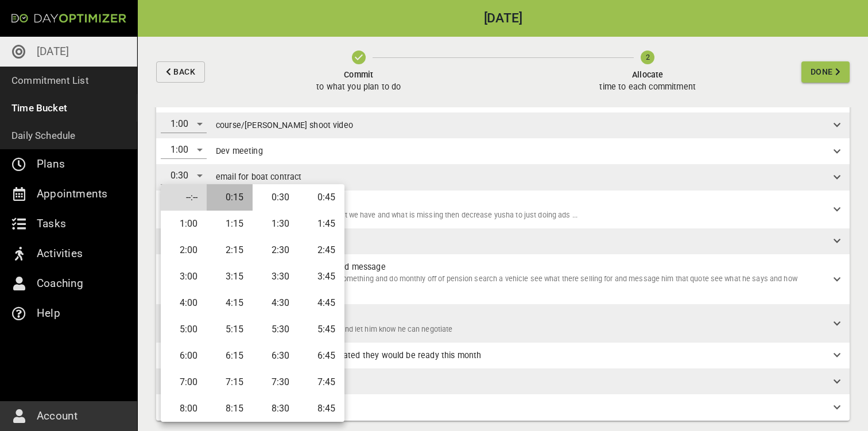
click at [242, 196] on li "0:15" at bounding box center [230, 197] width 46 height 26
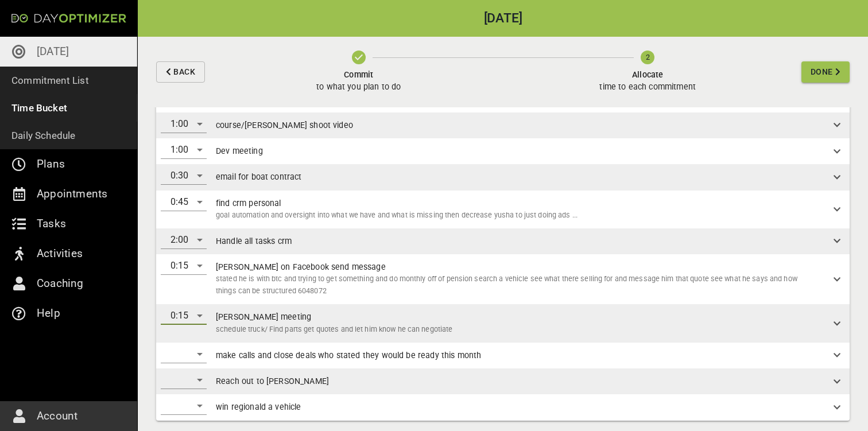
scroll to position [0, 0]
click at [194, 287] on div "0:15" at bounding box center [183, 279] width 55 height 50
click at [191, 346] on div "​" at bounding box center [184, 354] width 46 height 18
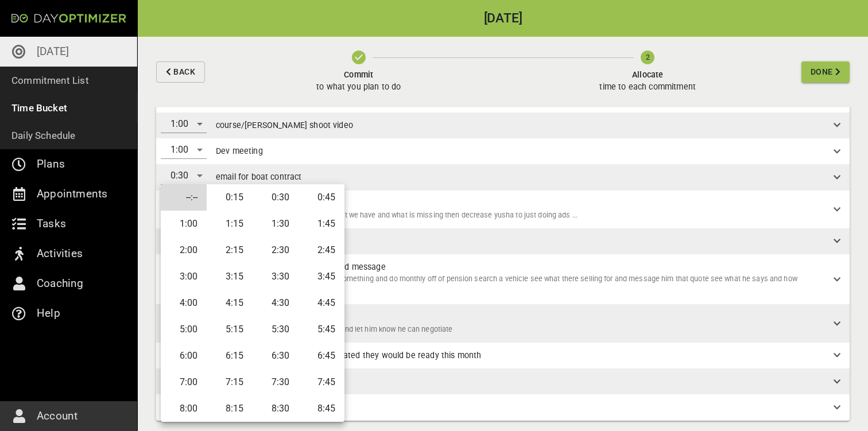
click at [438, 270] on div at bounding box center [434, 215] width 868 height 431
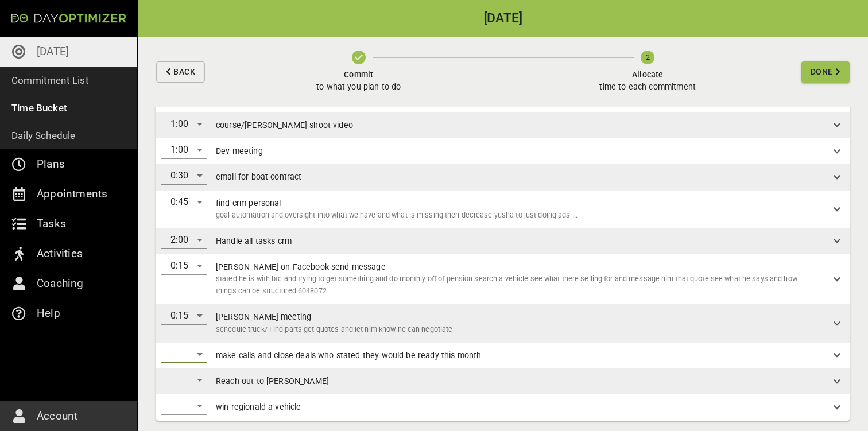
click at [188, 346] on div "​" at bounding box center [184, 354] width 46 height 18
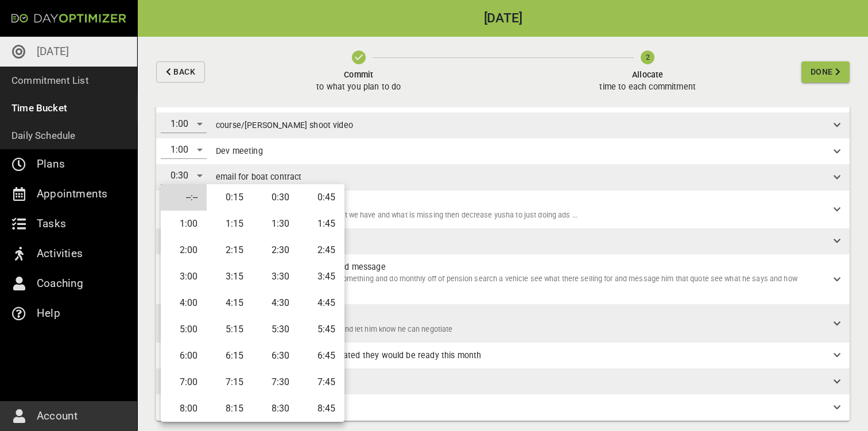
click at [190, 254] on li "2:00" at bounding box center [184, 250] width 46 height 26
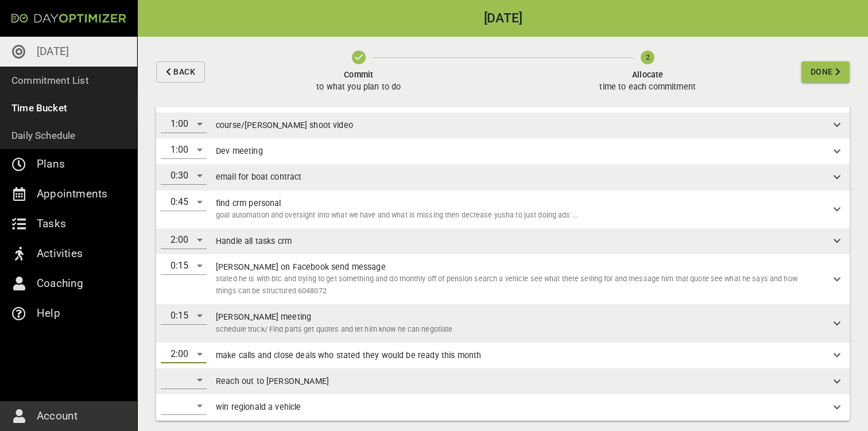
click at [192, 374] on div "​" at bounding box center [184, 380] width 46 height 18
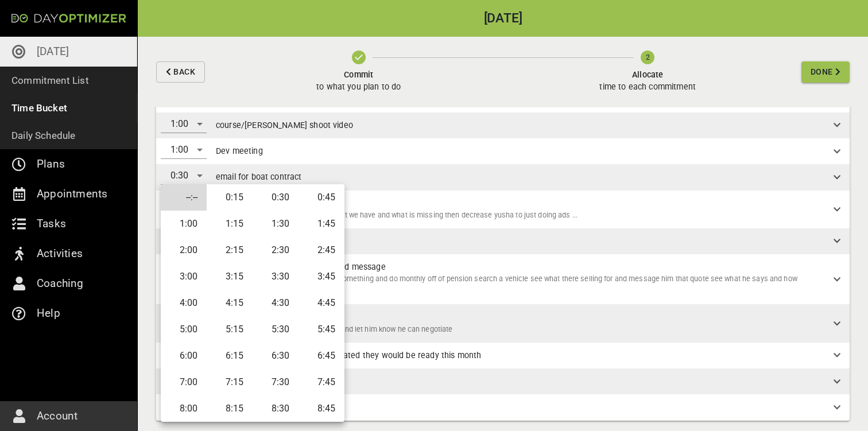
click at [232, 200] on li "0:15" at bounding box center [230, 197] width 46 height 26
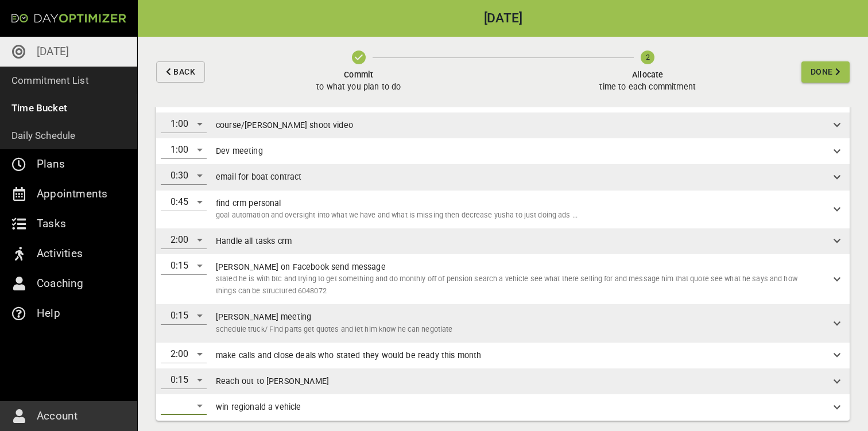
click at [200, 399] on div "​" at bounding box center [184, 406] width 46 height 18
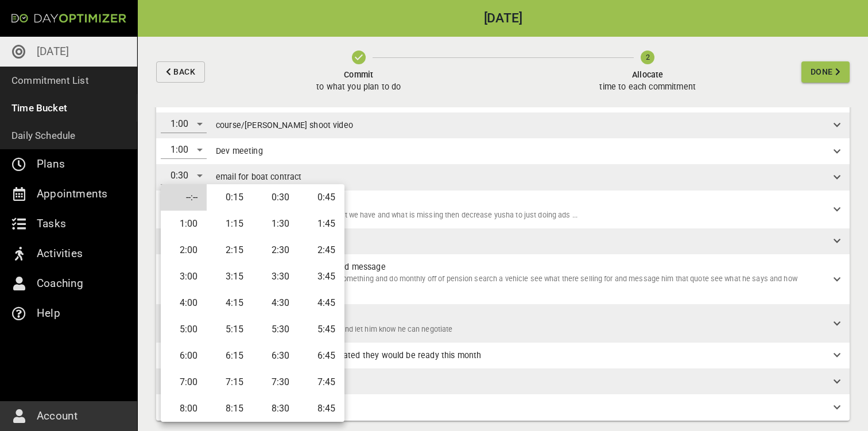
click at [320, 199] on li "0:45" at bounding box center [322, 197] width 46 height 26
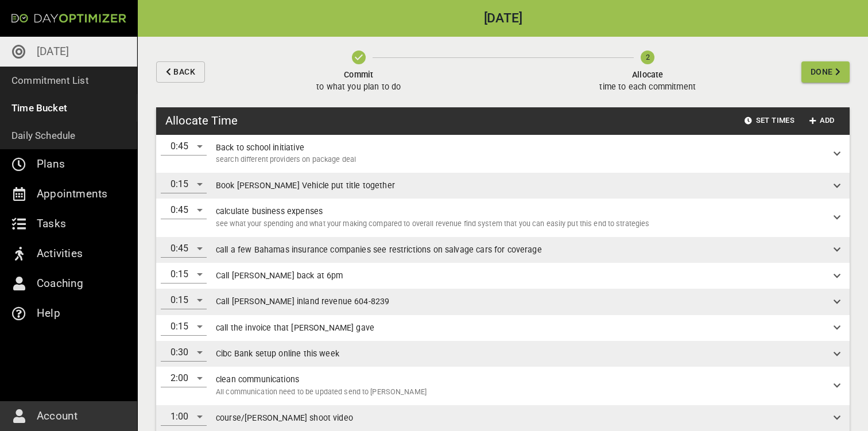
click at [830, 70] on span "Done" at bounding box center [822, 72] width 22 height 14
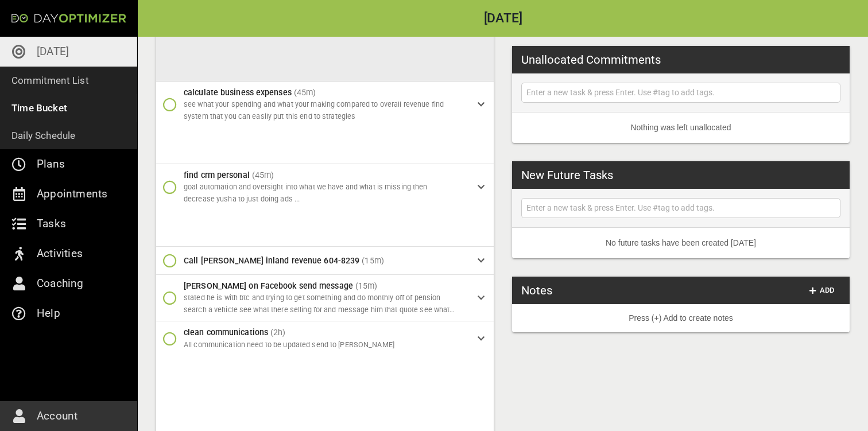
scroll to position [468, 0]
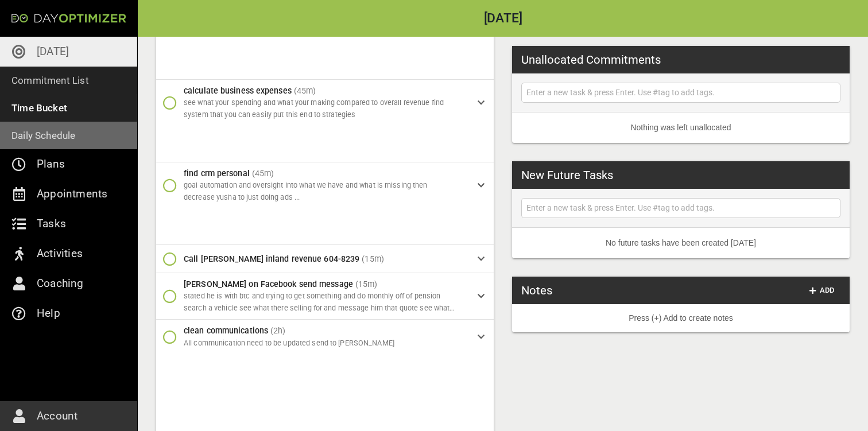
click at [71, 138] on p "Daily Schedule" at bounding box center [43, 135] width 64 height 16
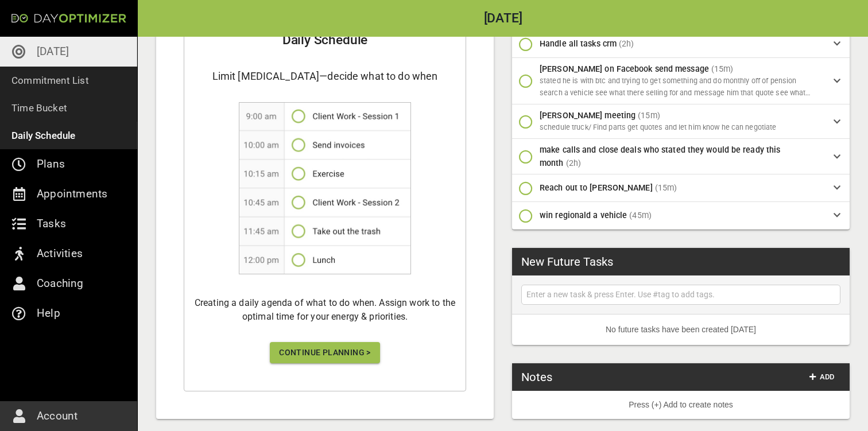
scroll to position [509, 0]
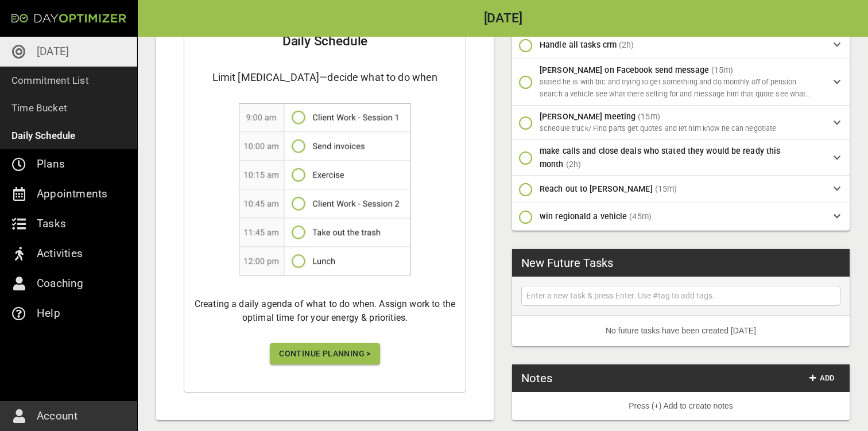
click at [339, 354] on button "Continue Planning >" at bounding box center [325, 353] width 110 height 21
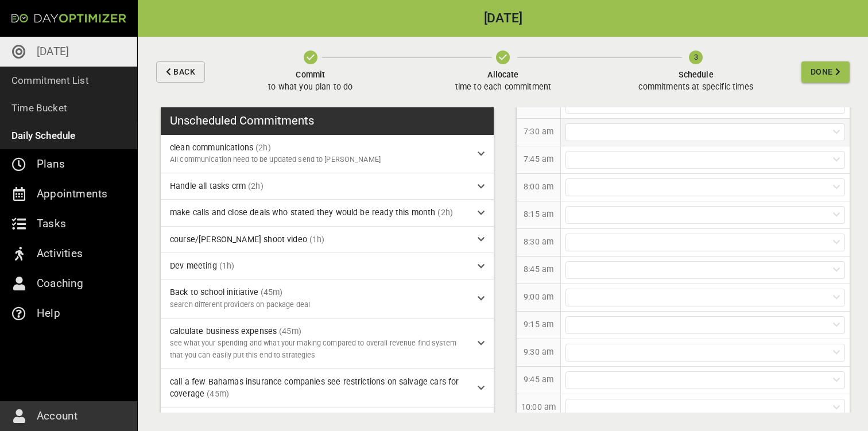
scroll to position [127, 0]
click at [613, 297] on div at bounding box center [706, 297] width 280 height 18
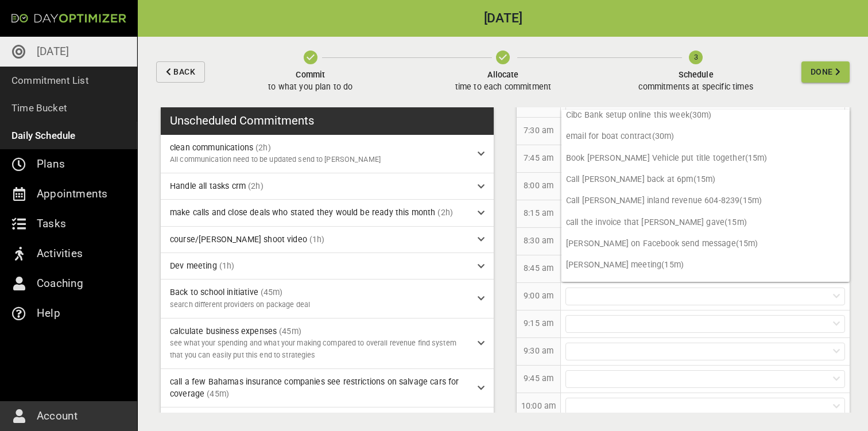
scroll to position [243, 0]
click at [613, 255] on p "[PERSON_NAME] meeting (15m)" at bounding box center [706, 265] width 288 height 21
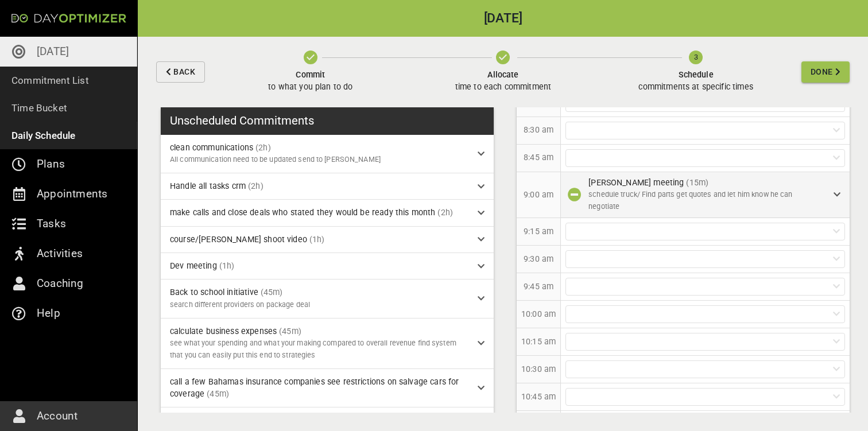
scroll to position [254, 0]
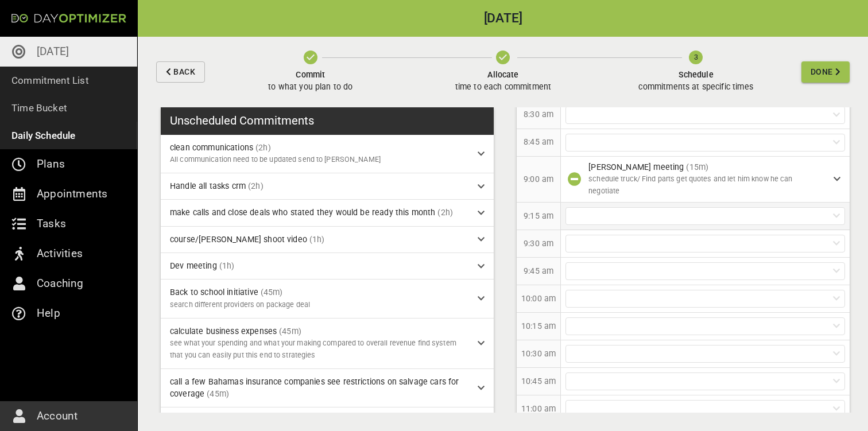
click at [614, 215] on div at bounding box center [706, 216] width 280 height 18
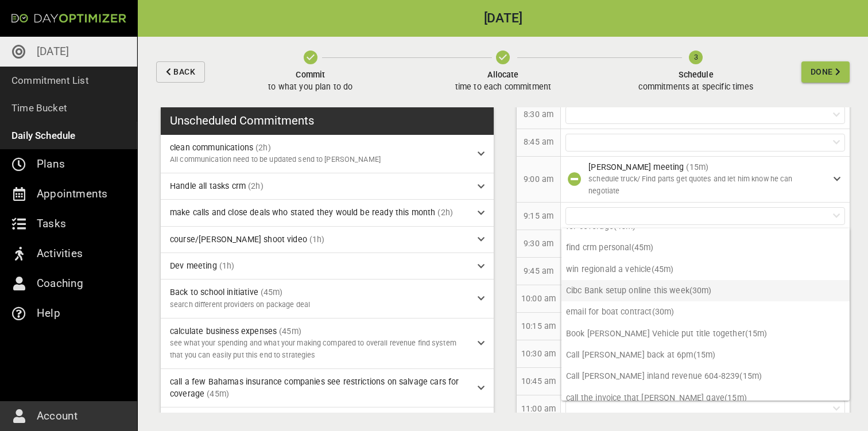
scroll to position [191, 0]
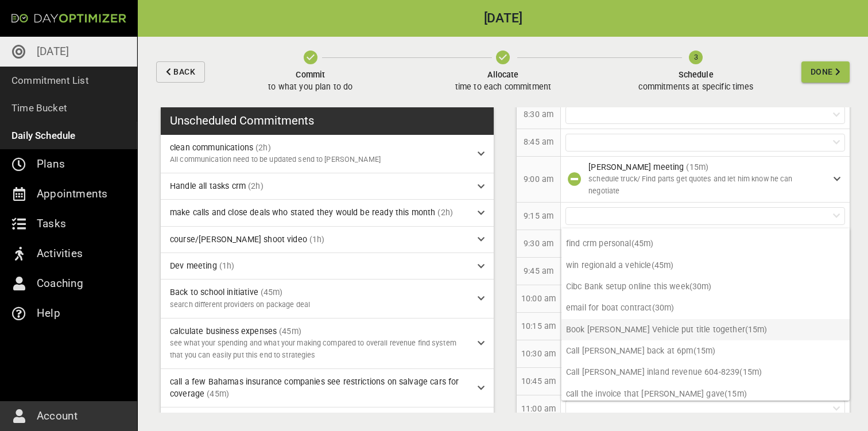
click at [638, 323] on p "Book [PERSON_NAME] Vehicle put title together (15m)" at bounding box center [706, 329] width 288 height 21
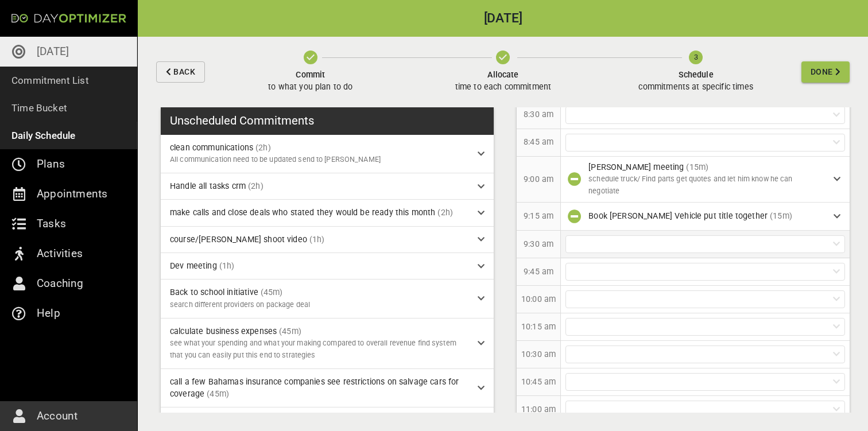
click at [640, 243] on div at bounding box center [706, 244] width 280 height 18
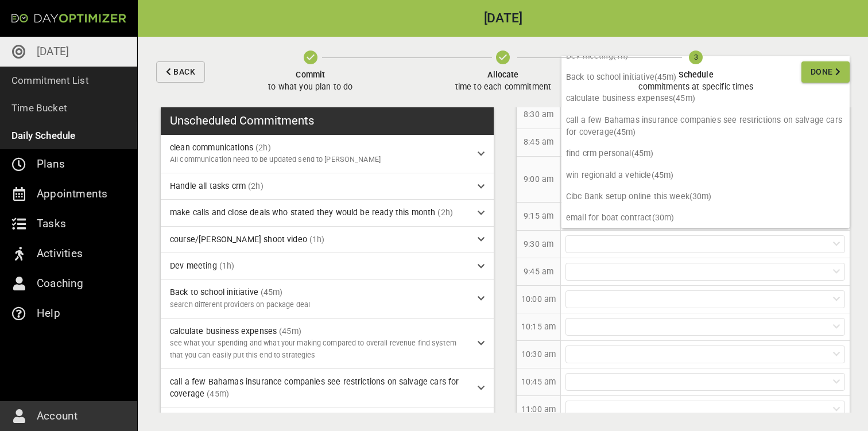
scroll to position [101, 0]
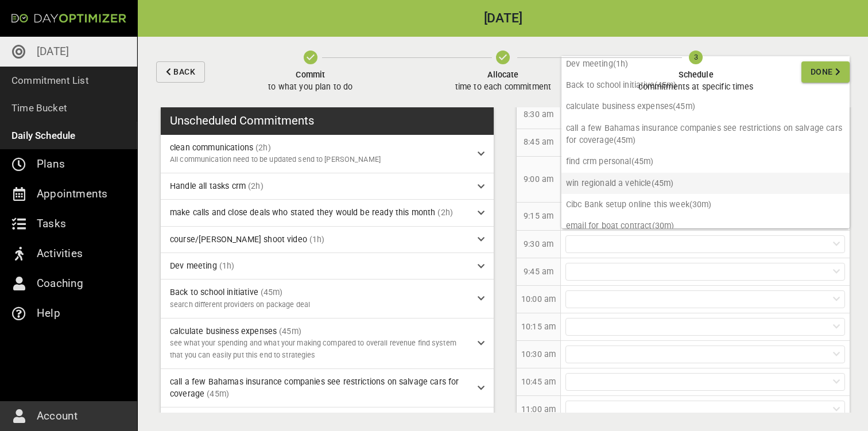
click at [627, 173] on p "win regionald a vehicle (45m)" at bounding box center [706, 183] width 288 height 21
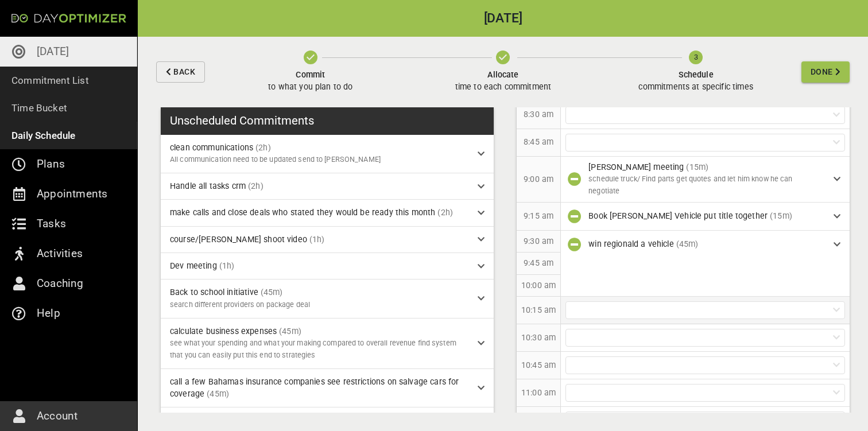
click at [610, 305] on div at bounding box center [706, 311] width 280 height 18
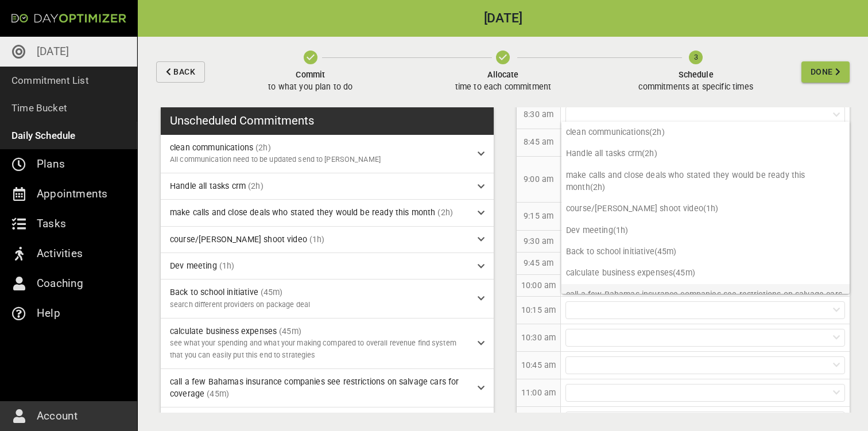
scroll to position [0, 0]
click at [619, 353] on div at bounding box center [705, 365] width 289 height 27
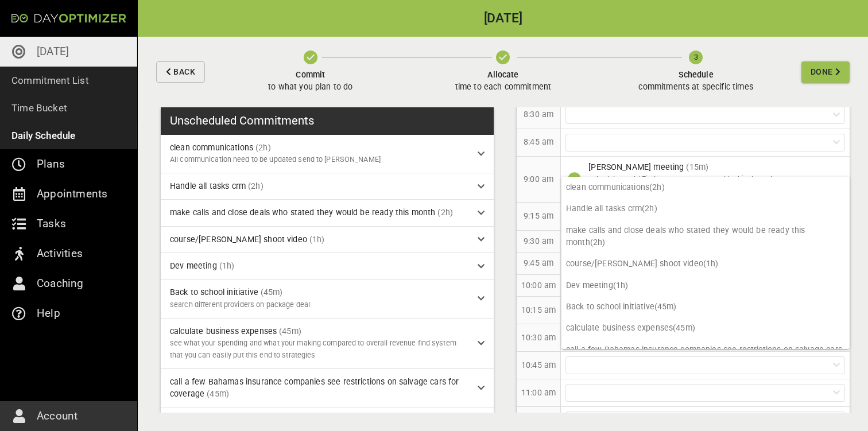
click at [535, 333] on p "10:30 am" at bounding box center [538, 338] width 34 height 12
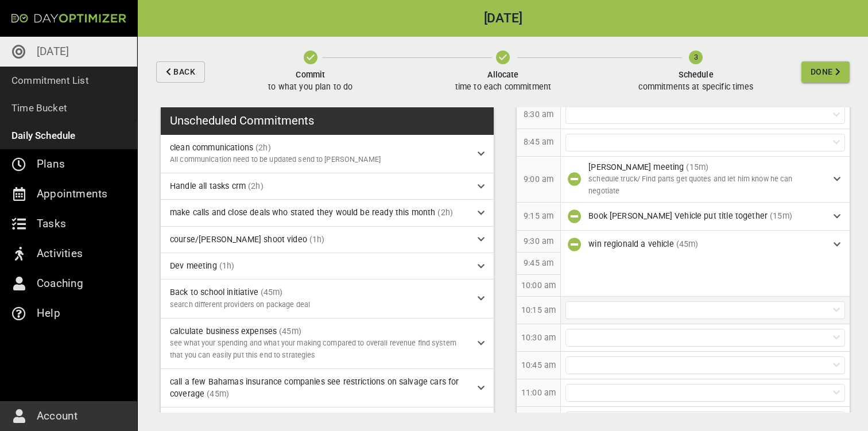
click at [597, 306] on div at bounding box center [706, 311] width 280 height 18
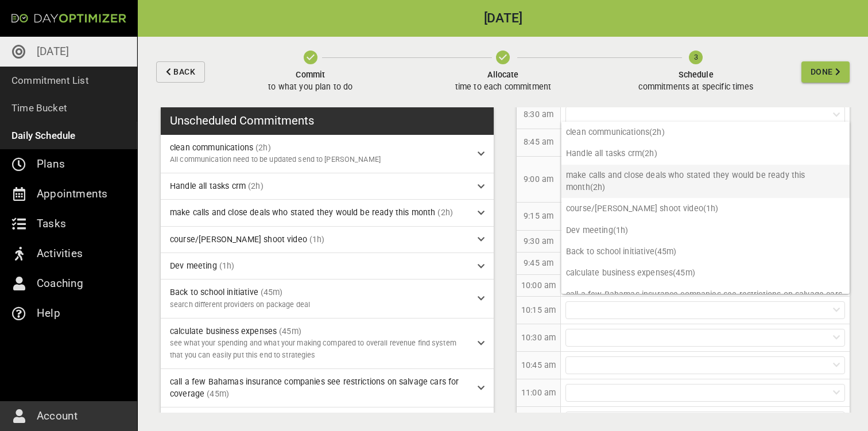
click at [631, 171] on p "make calls and close deals who stated they would be ready this month (2h)" at bounding box center [706, 182] width 288 height 34
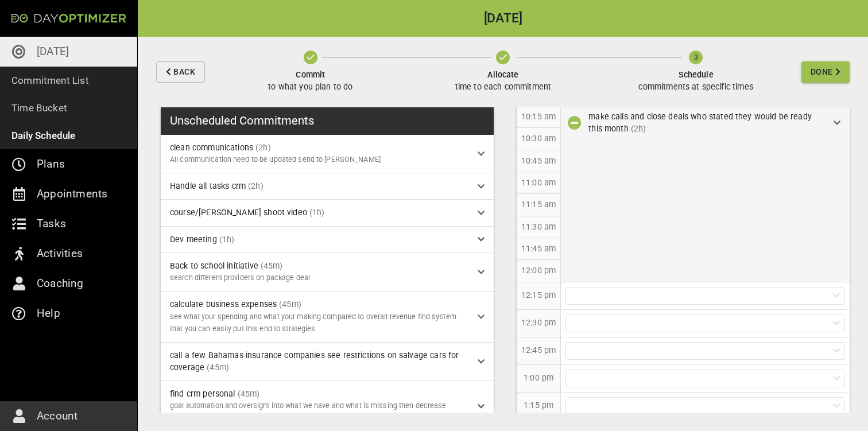
scroll to position [500, 0]
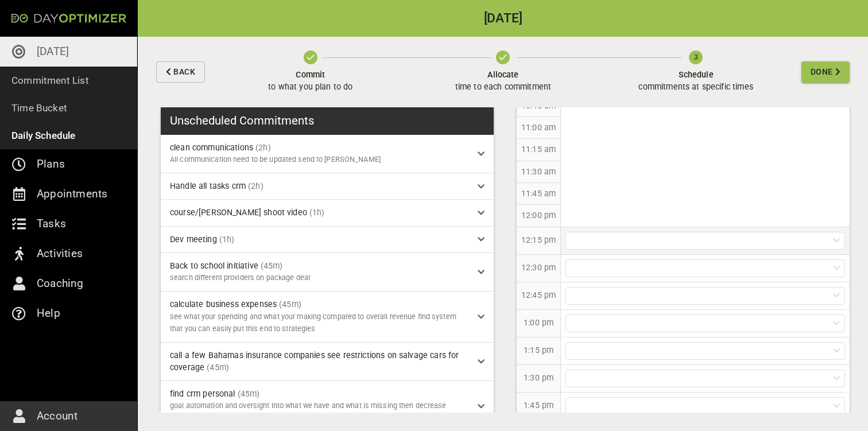
click at [620, 243] on div at bounding box center [706, 241] width 280 height 18
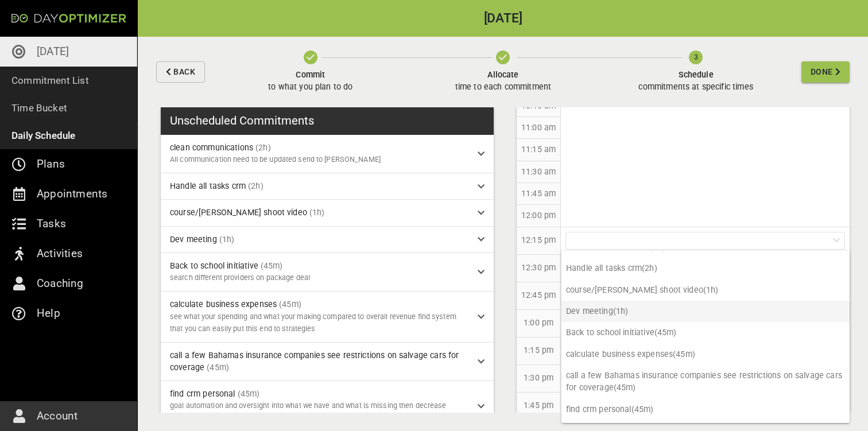
scroll to position [10, 0]
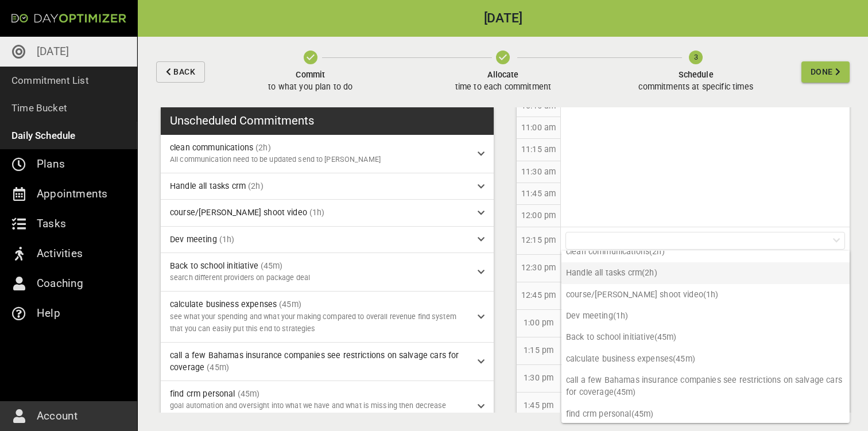
click at [649, 280] on p "Handle all tasks crm (2h)" at bounding box center [706, 272] width 288 height 21
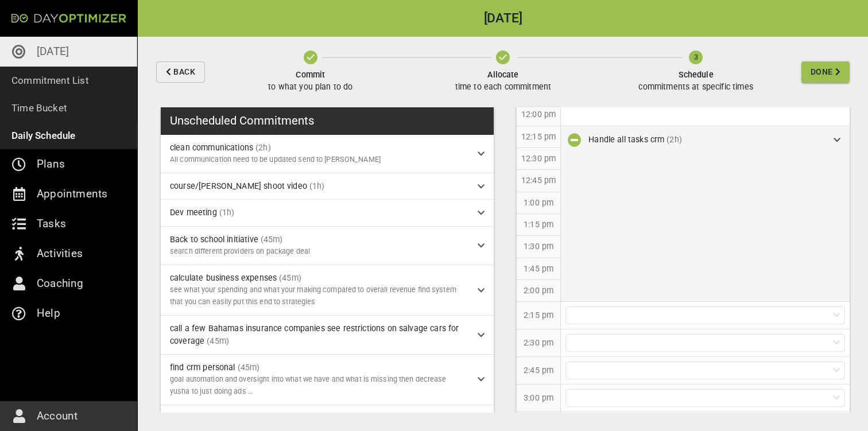
scroll to position [634, 0]
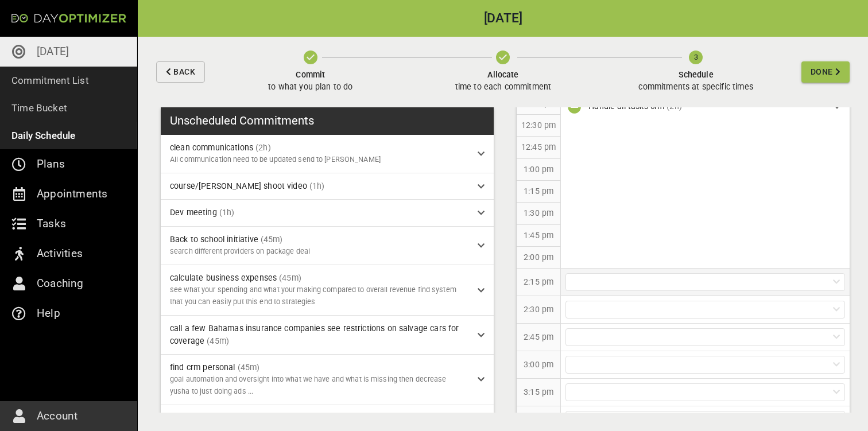
click at [639, 281] on div at bounding box center [706, 282] width 280 height 18
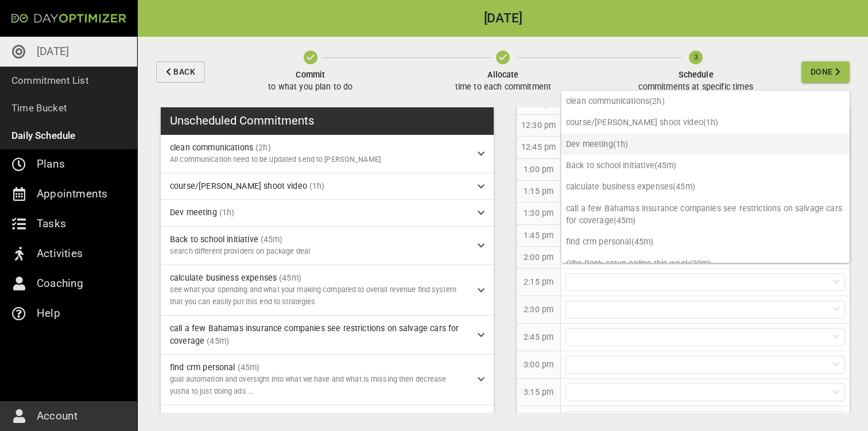
scroll to position [0, 0]
click at [605, 301] on div at bounding box center [706, 310] width 280 height 18
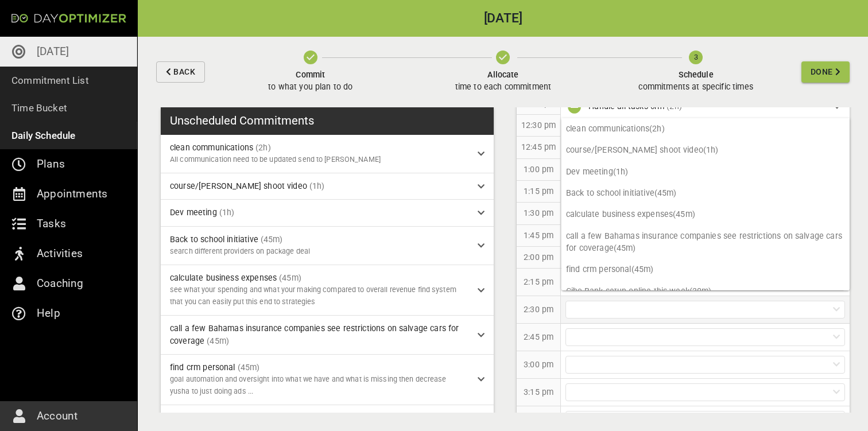
click at [562, 316] on div at bounding box center [705, 309] width 289 height 27
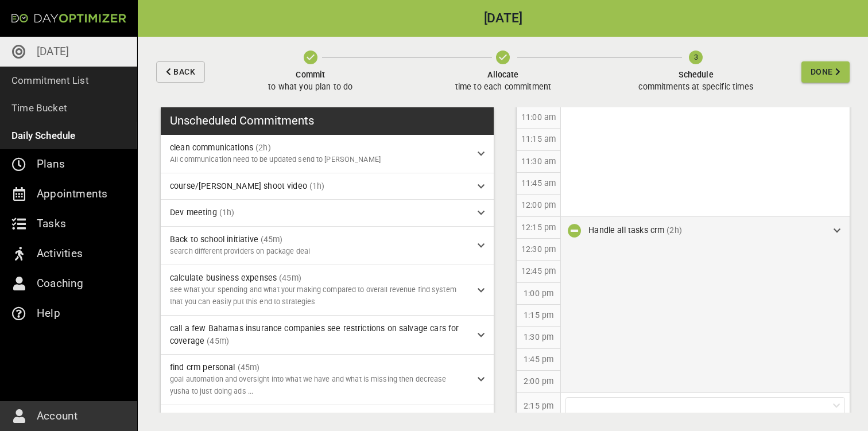
scroll to position [516, 0]
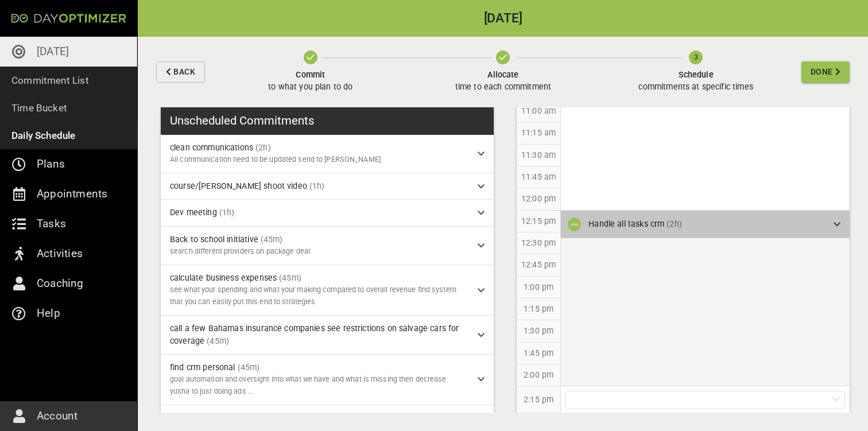
click at [685, 230] on div "Handle all tasks crm (2h)" at bounding box center [705, 225] width 289 height 28
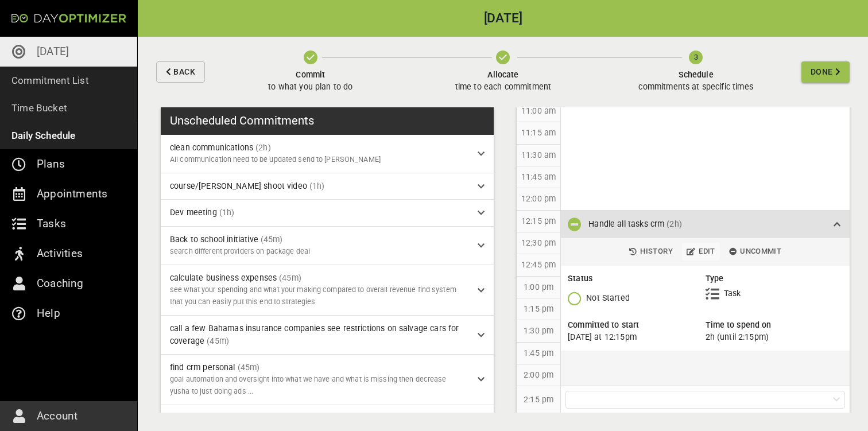
click at [704, 252] on span "Edit" at bounding box center [701, 251] width 29 height 13
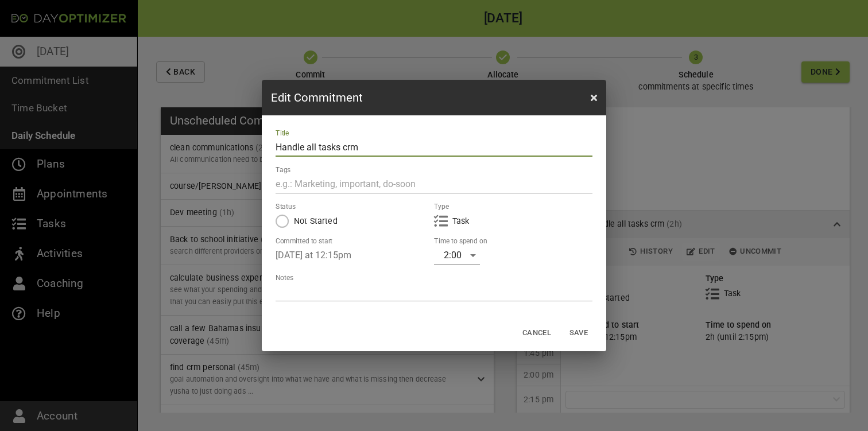
click at [470, 259] on div "2:00" at bounding box center [457, 255] width 46 height 18
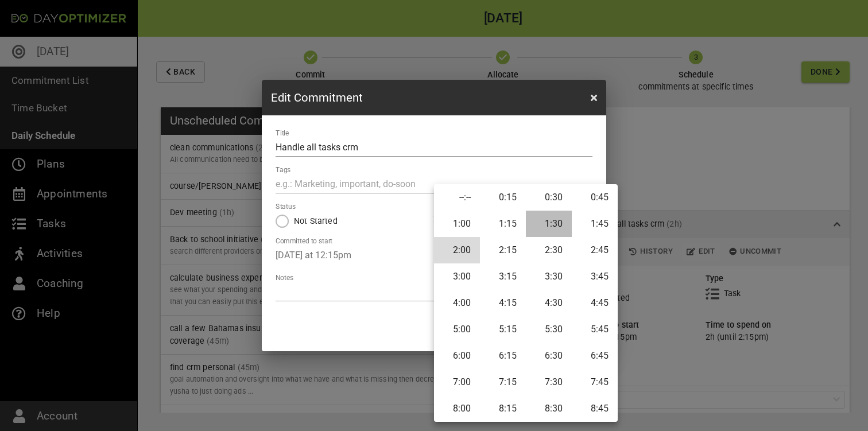
click at [555, 223] on li "1:30" at bounding box center [549, 224] width 46 height 26
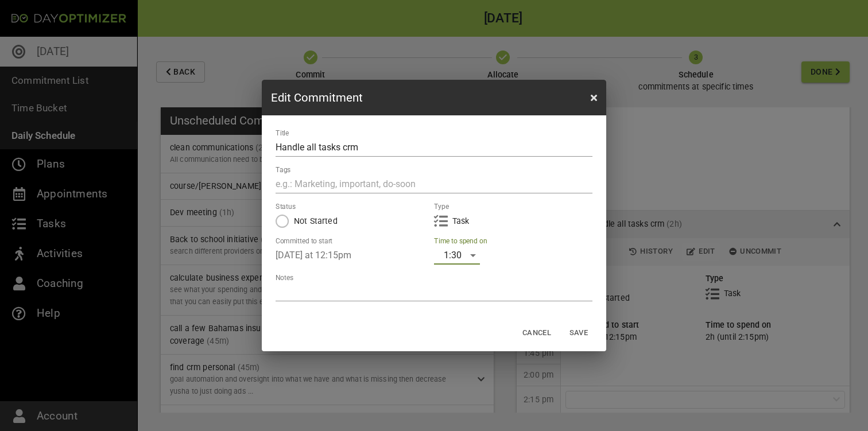
click at [582, 330] on span "Save" at bounding box center [579, 333] width 28 height 13
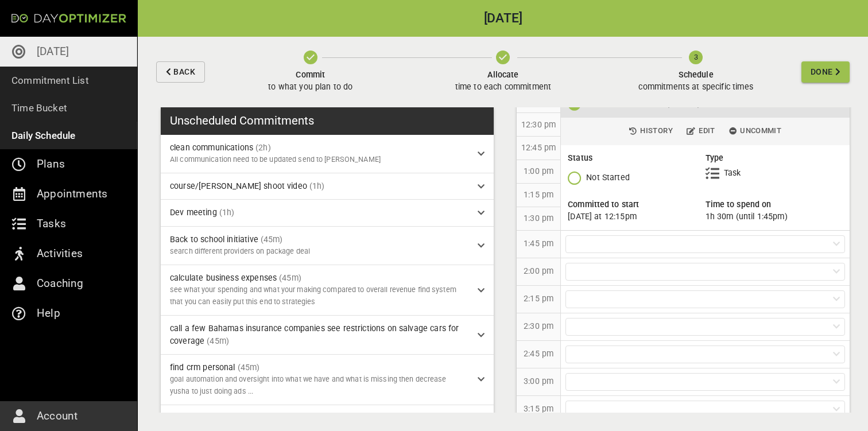
scroll to position [627, 0]
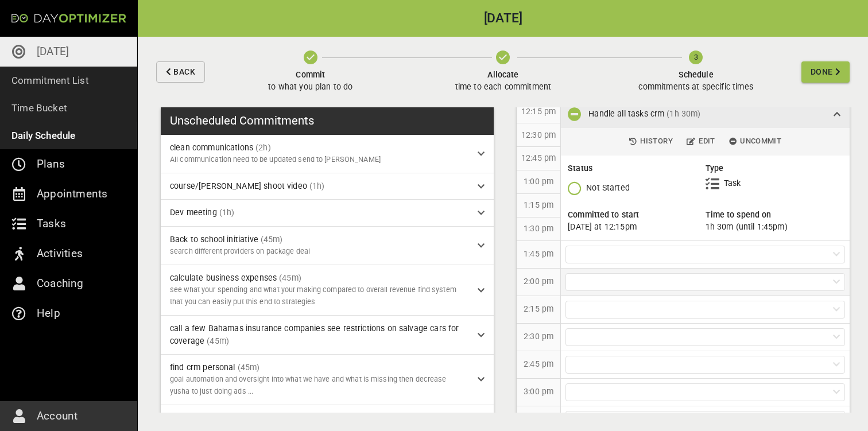
click at [617, 274] on div at bounding box center [706, 282] width 280 height 18
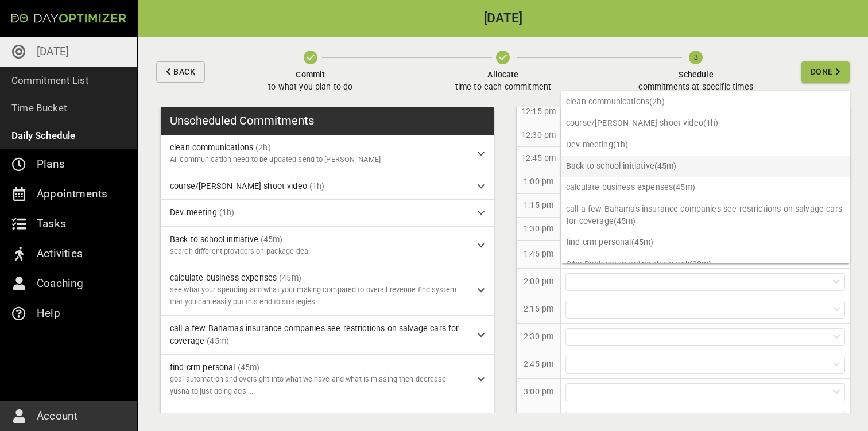
scroll to position [0, 0]
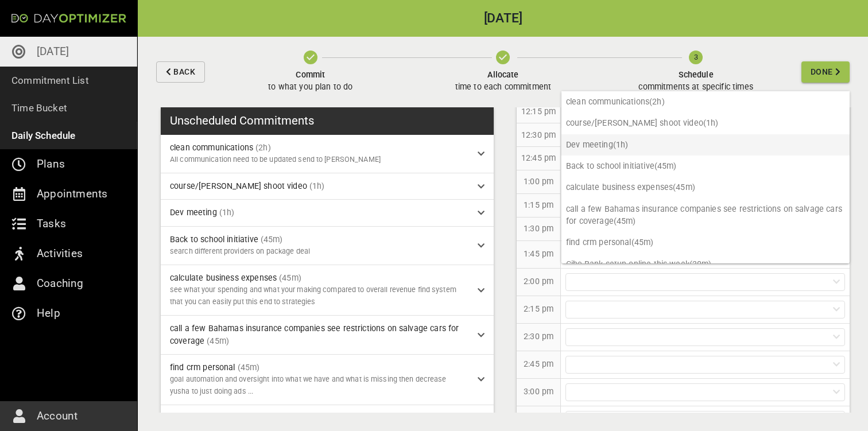
click at [616, 144] on p "Dev meeting (1h)" at bounding box center [706, 144] width 288 height 21
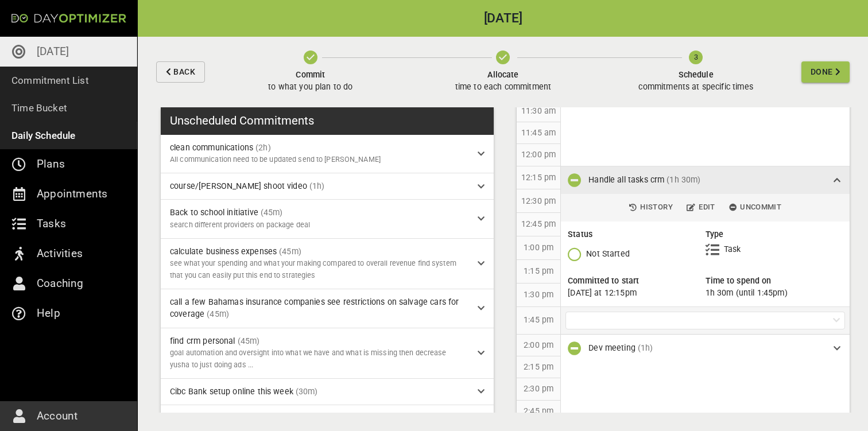
scroll to position [549, 0]
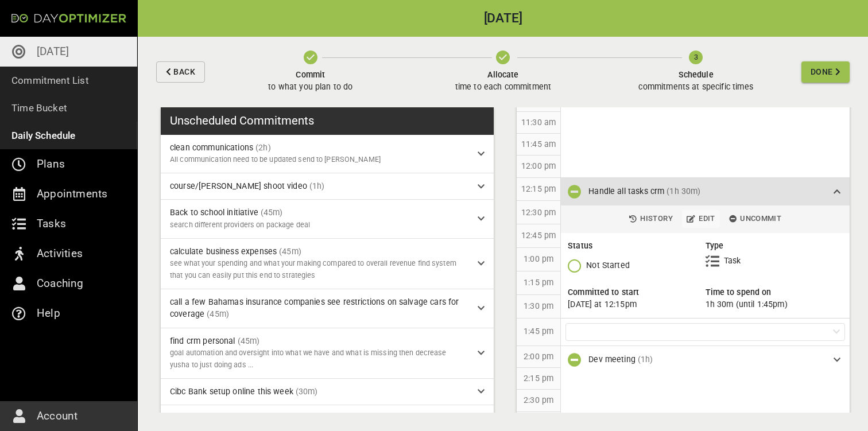
click at [702, 215] on span "Edit" at bounding box center [701, 218] width 29 height 13
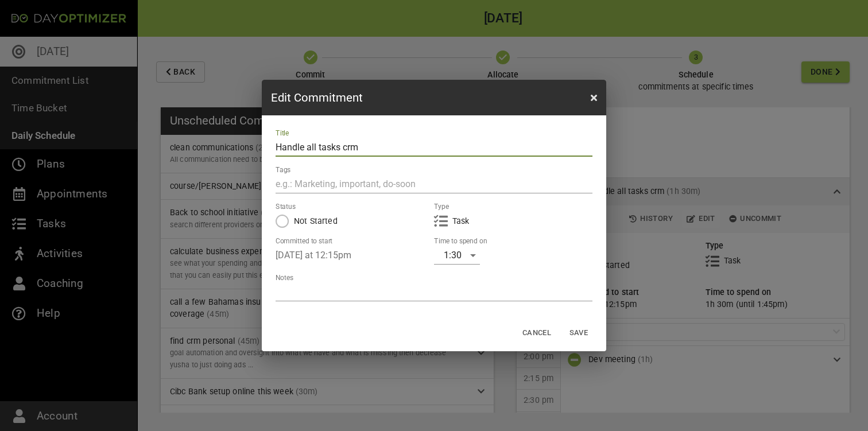
click at [461, 259] on div "1:30" at bounding box center [457, 255] width 46 height 18
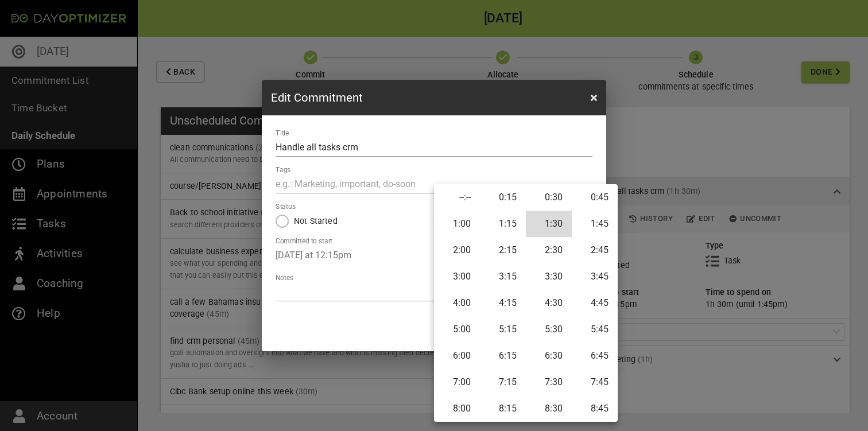
click at [589, 219] on li "1:45" at bounding box center [595, 224] width 46 height 26
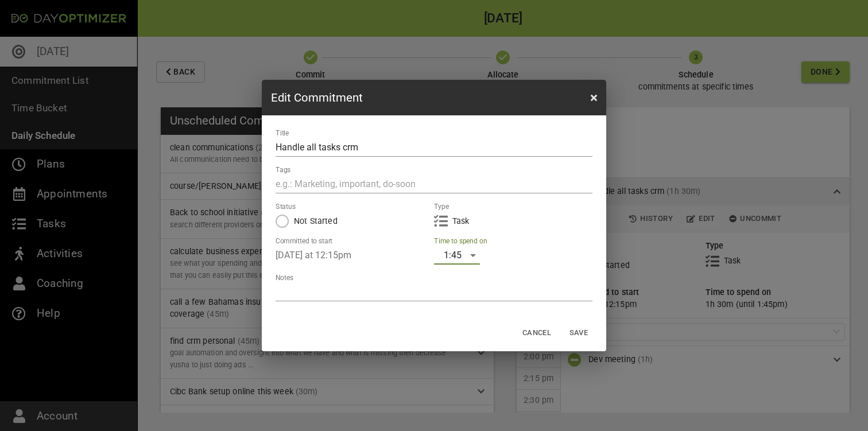
click at [585, 333] on span "Save" at bounding box center [579, 333] width 28 height 13
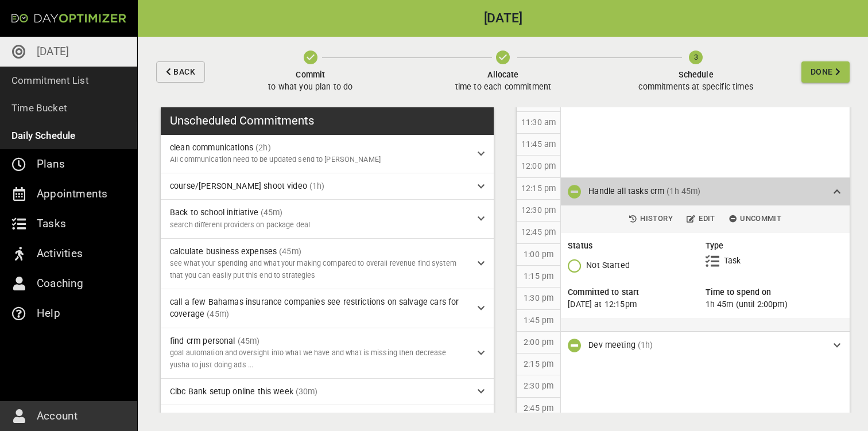
click at [839, 188] on icon at bounding box center [837, 192] width 7 height 8
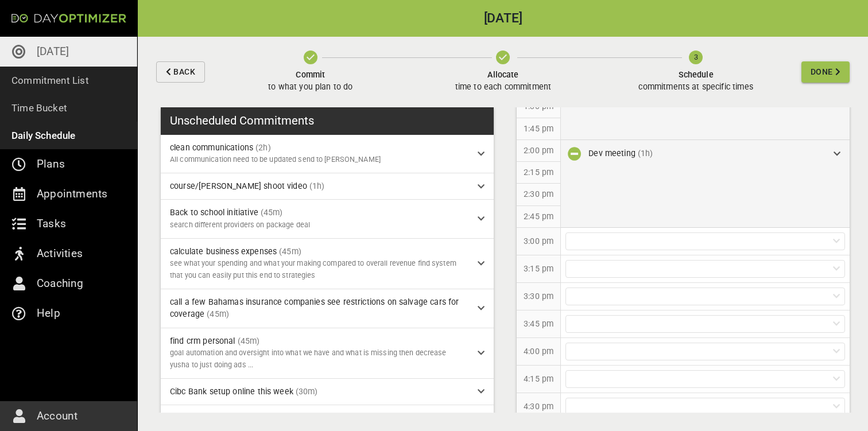
scroll to position [741, 0]
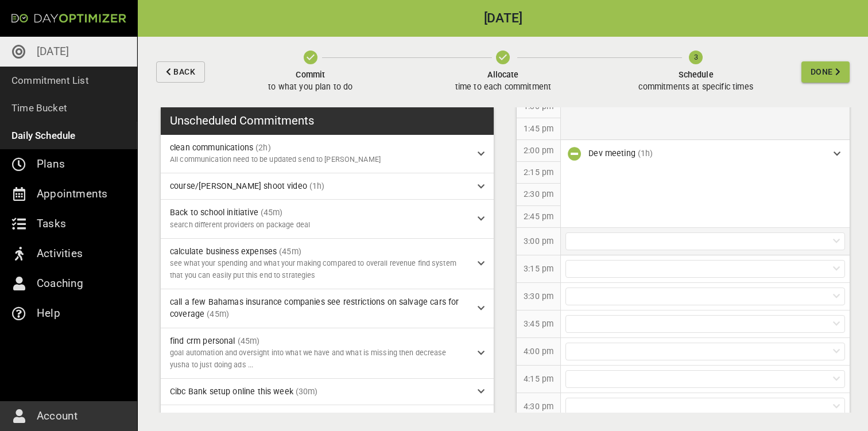
click at [623, 243] on div at bounding box center [706, 242] width 280 height 18
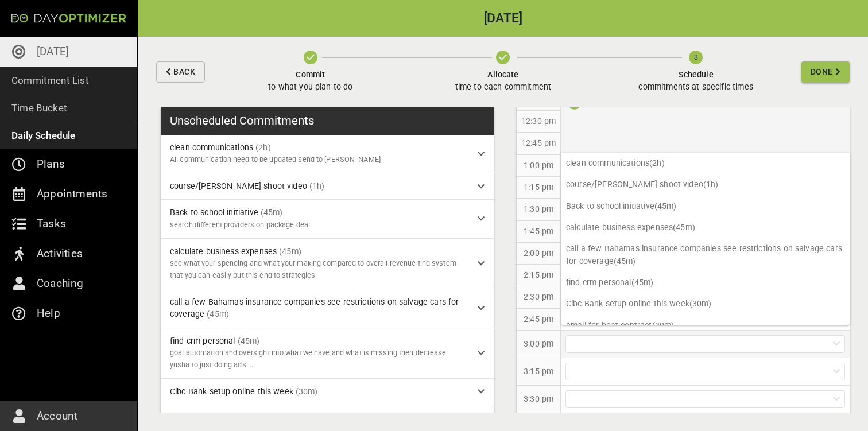
scroll to position [635, 0]
click at [544, 225] on div "1:45 pm" at bounding box center [539, 236] width 44 height 22
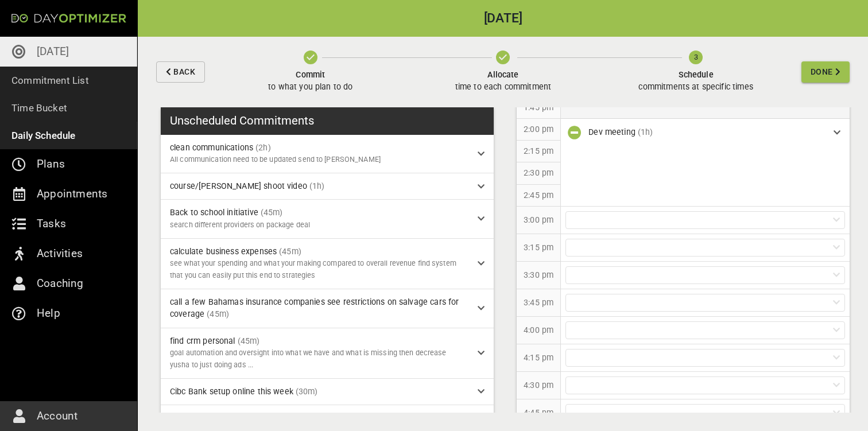
scroll to position [764, 0]
click at [604, 210] on div at bounding box center [706, 219] width 280 height 18
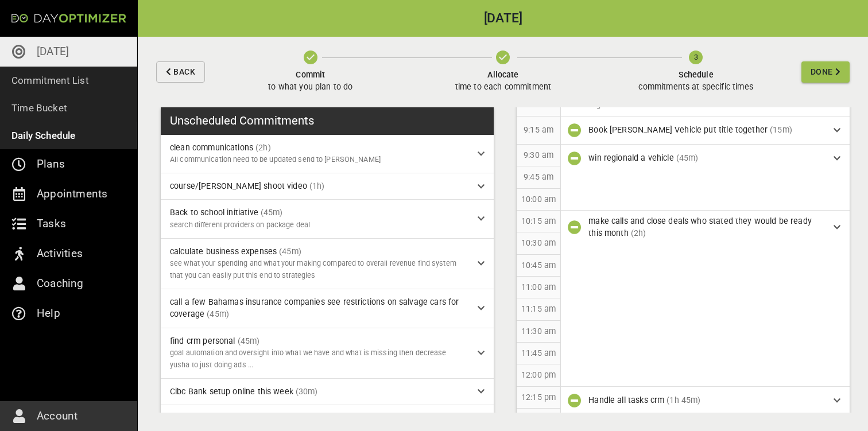
scroll to position [338, 0]
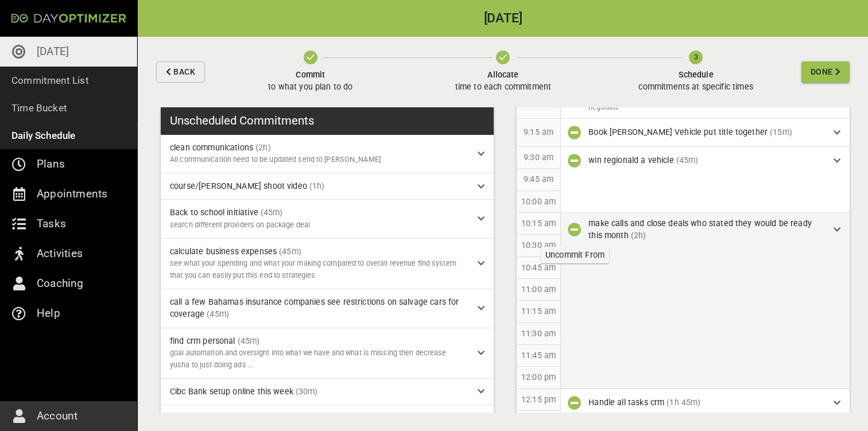
click at [578, 230] on icon "button" at bounding box center [575, 230] width 14 height 14
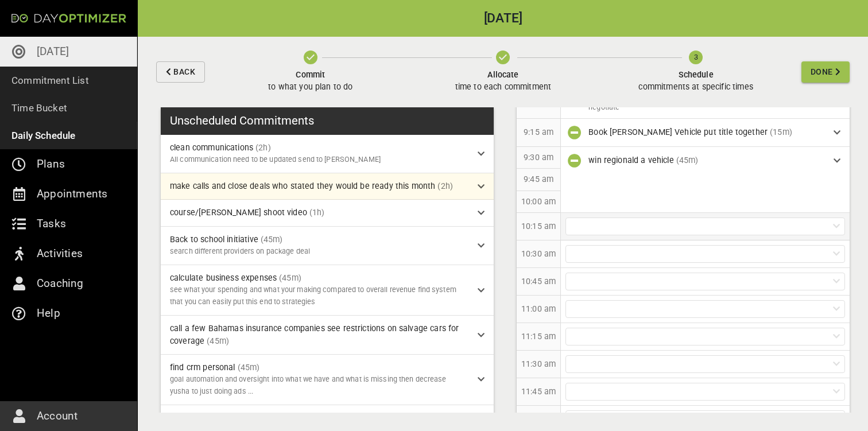
click at [598, 230] on div at bounding box center [706, 227] width 280 height 18
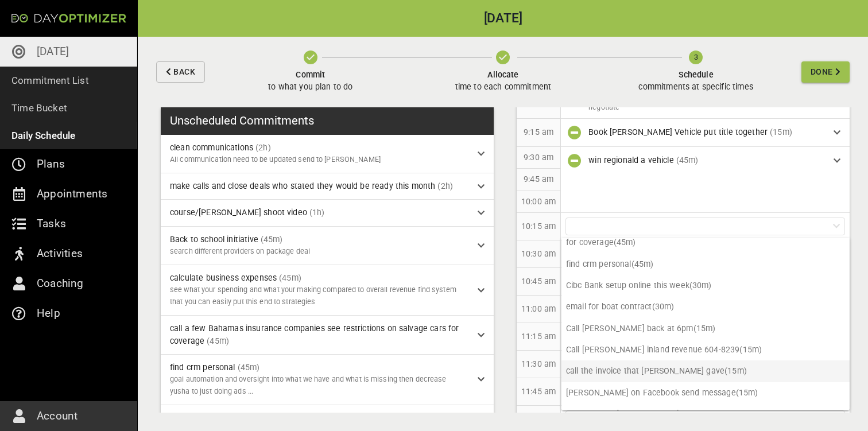
scroll to position [137, 0]
click at [619, 361] on p "call the invoice that [PERSON_NAME] gave (15m)" at bounding box center [706, 371] width 288 height 21
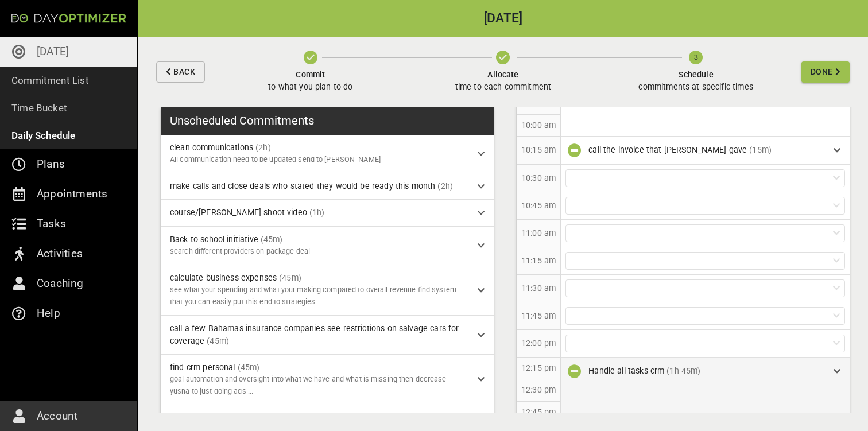
scroll to position [412, 0]
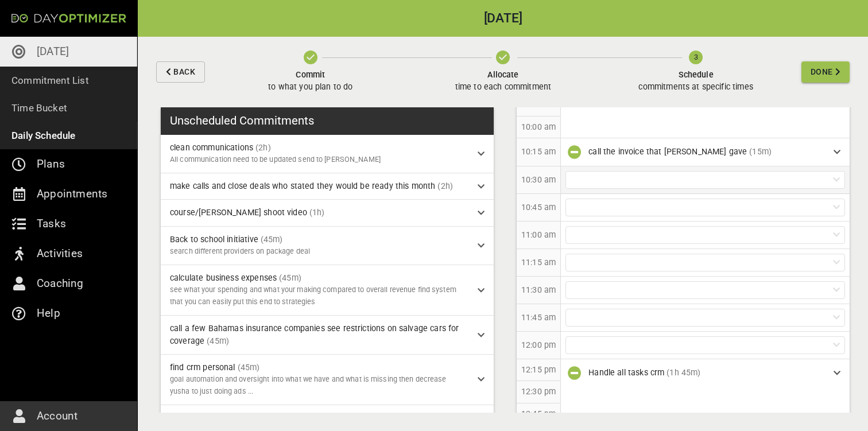
click at [599, 176] on div at bounding box center [706, 180] width 280 height 18
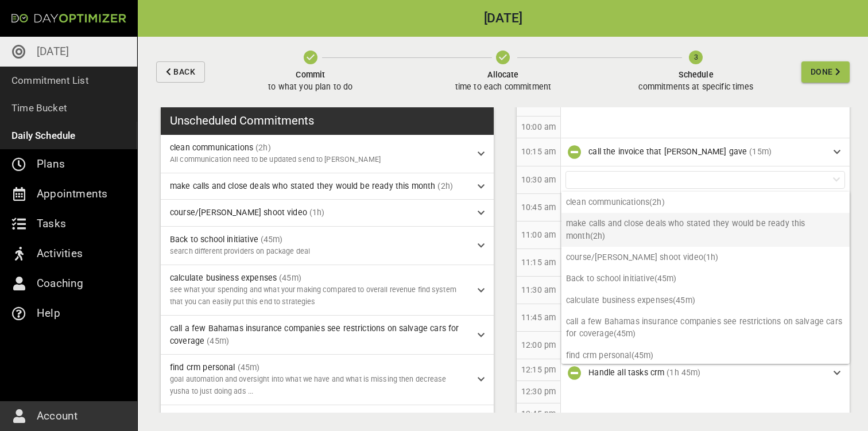
click at [635, 224] on p "make calls and close deals who stated they would be ready this month (2h)" at bounding box center [706, 230] width 288 height 34
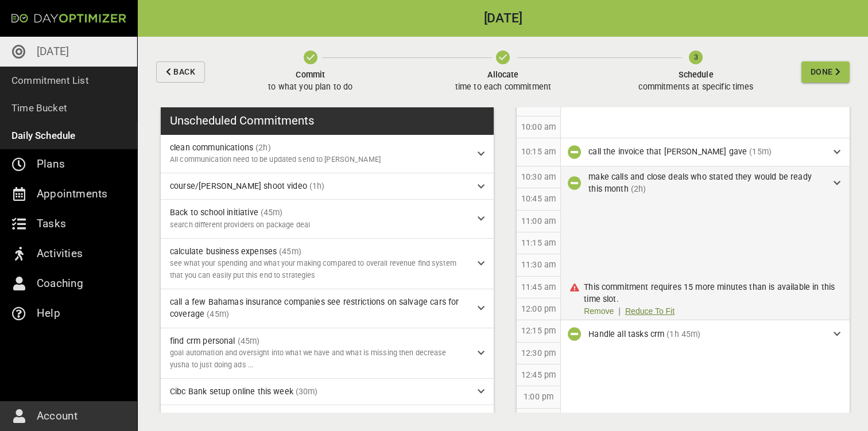
click at [651, 310] on link "Reduce To Fit" at bounding box center [649, 312] width 49 height 12
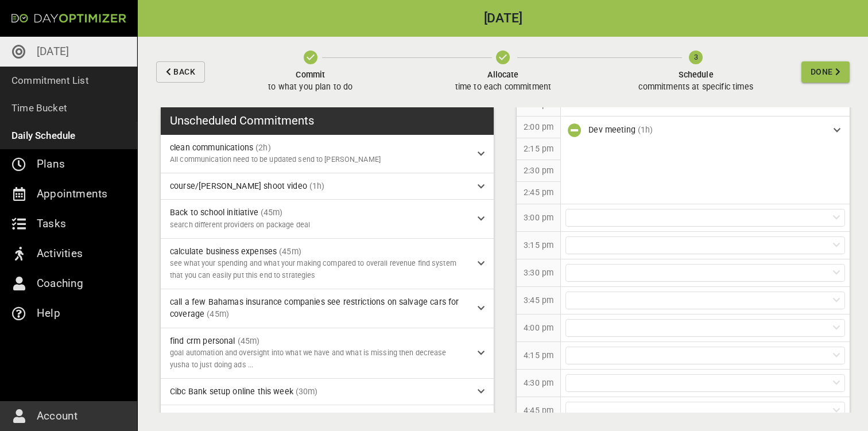
scroll to position [793, 0]
click at [619, 191] on div at bounding box center [706, 196] width 280 height 18
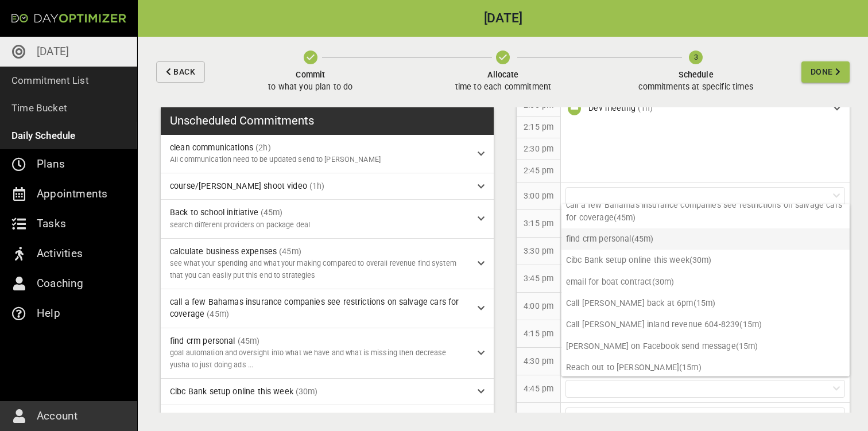
scroll to position [95, 0]
click at [629, 322] on p "Call [PERSON_NAME] inland revenue 604-8239 (15m)" at bounding box center [706, 325] width 288 height 21
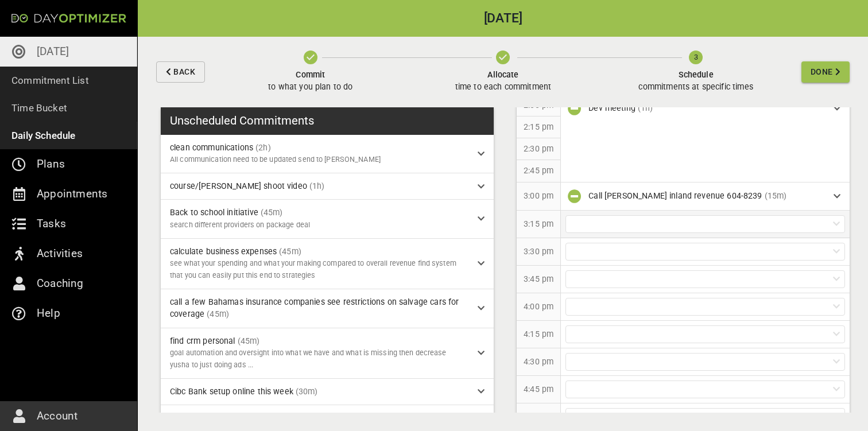
click at [629, 218] on div at bounding box center [706, 224] width 280 height 18
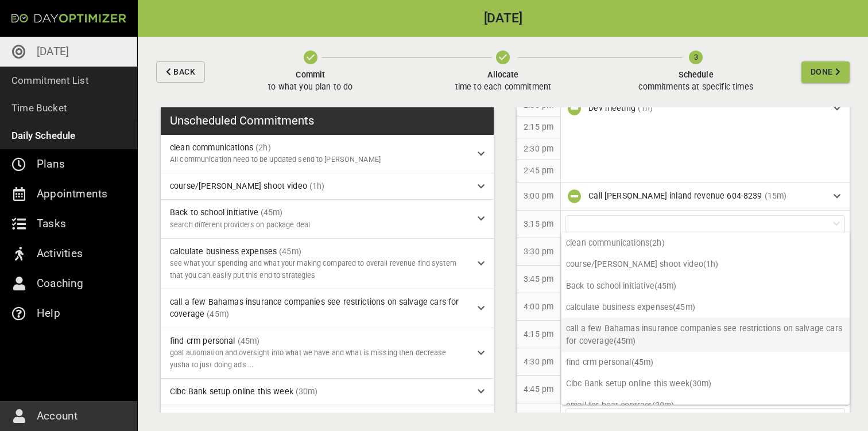
click at [624, 326] on p "call a few Bahamas insurance companies see restrictions on salvage cars for cov…" at bounding box center [706, 335] width 288 height 34
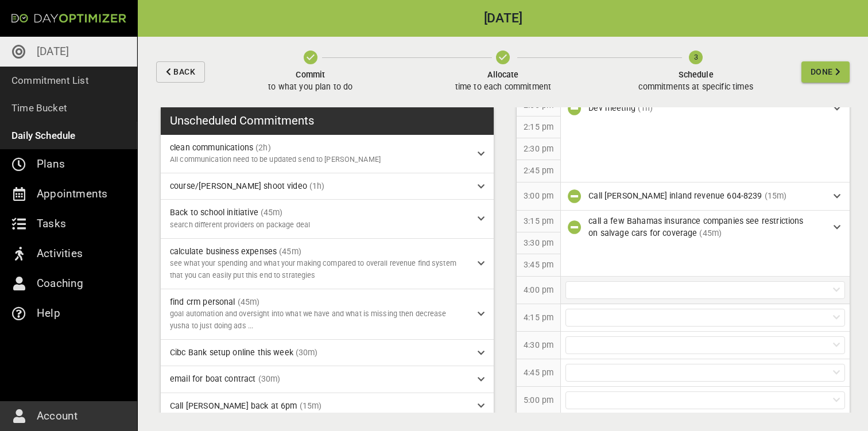
click at [629, 289] on div at bounding box center [706, 290] width 280 height 18
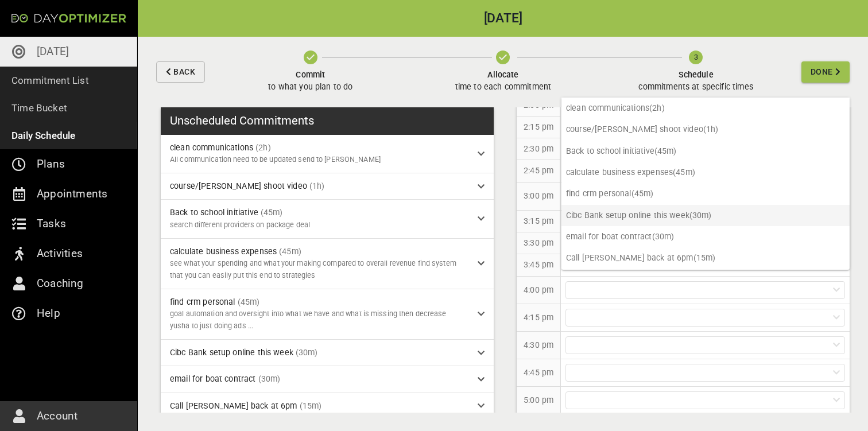
scroll to position [0, 0]
click at [613, 315] on div at bounding box center [706, 318] width 280 height 18
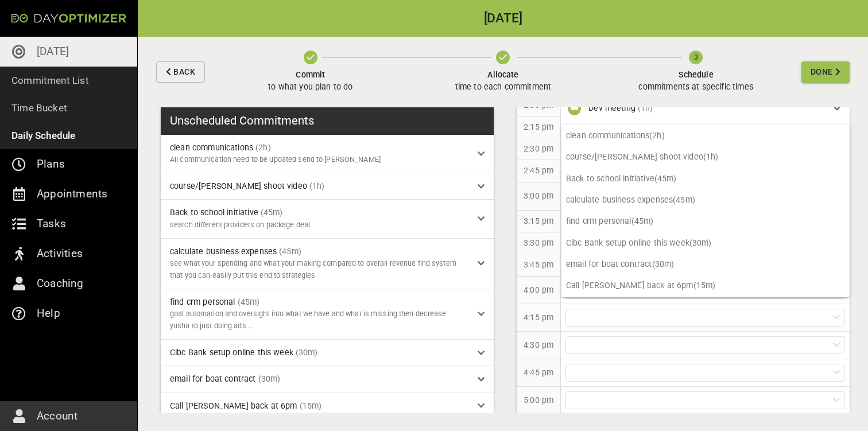
click at [532, 284] on p "4:00 pm" at bounding box center [539, 290] width 30 height 12
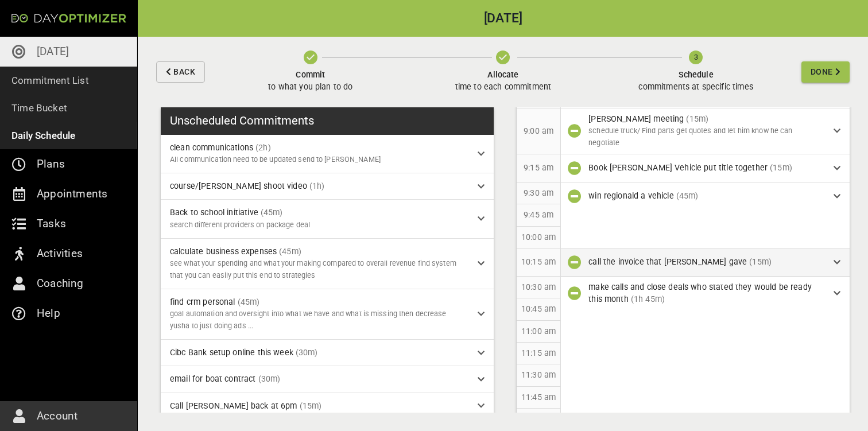
scroll to position [283, 0]
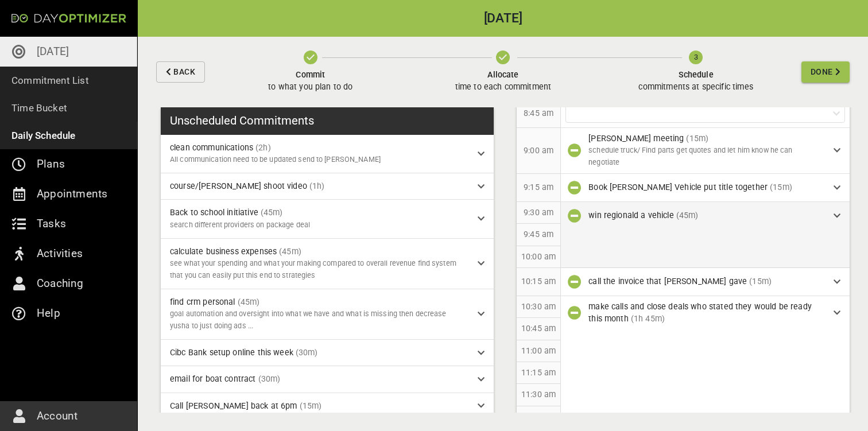
click at [703, 219] on div "win regionald a vehicle (45m)" at bounding box center [707, 216] width 236 height 12
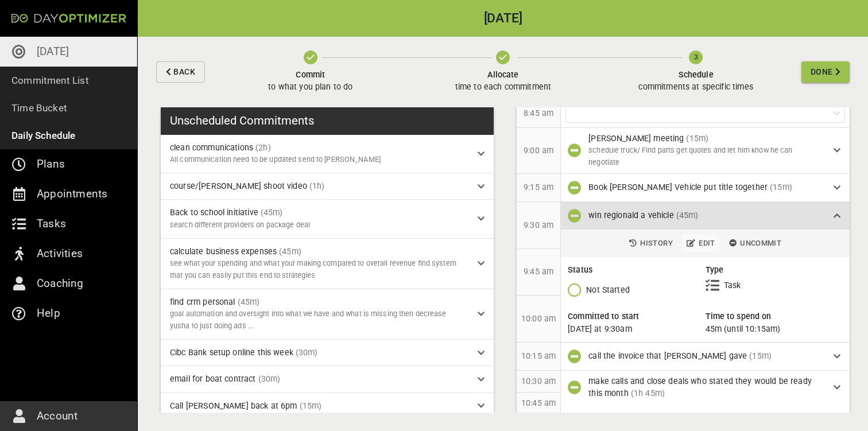
click at [706, 241] on span "Edit" at bounding box center [701, 243] width 29 height 13
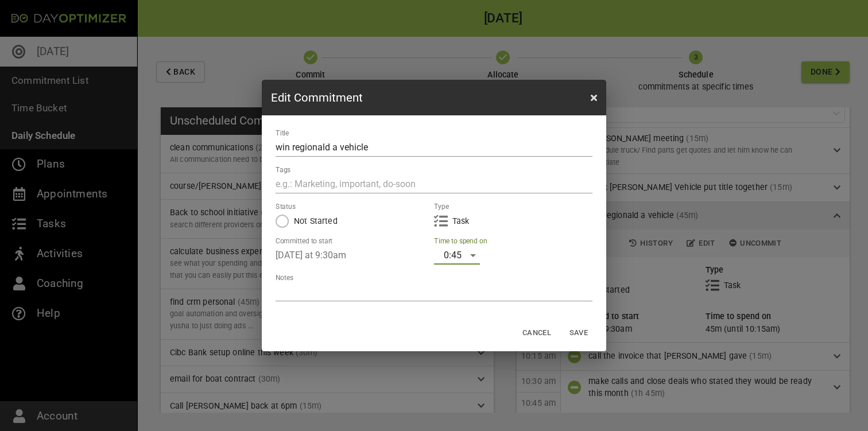
click at [458, 261] on div "0:45" at bounding box center [457, 255] width 46 height 18
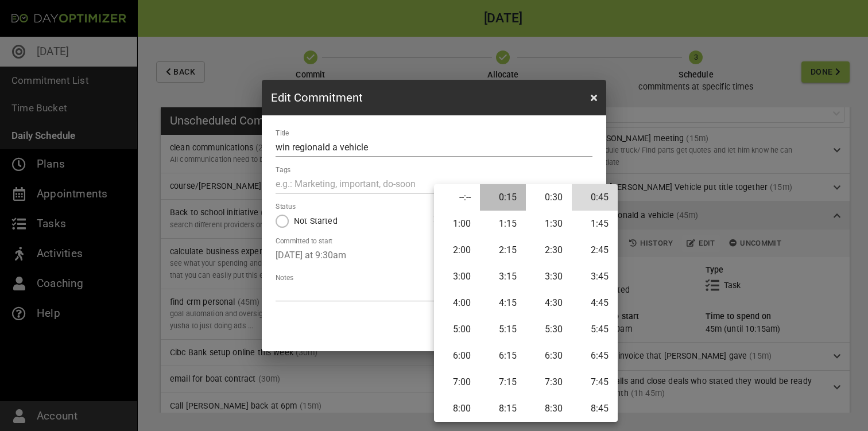
click at [512, 202] on li "0:15" at bounding box center [503, 197] width 46 height 26
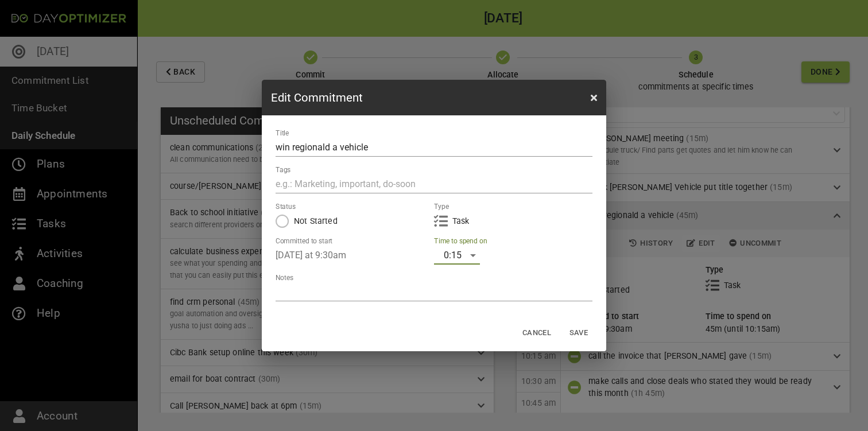
click at [584, 331] on span "Save" at bounding box center [579, 333] width 28 height 13
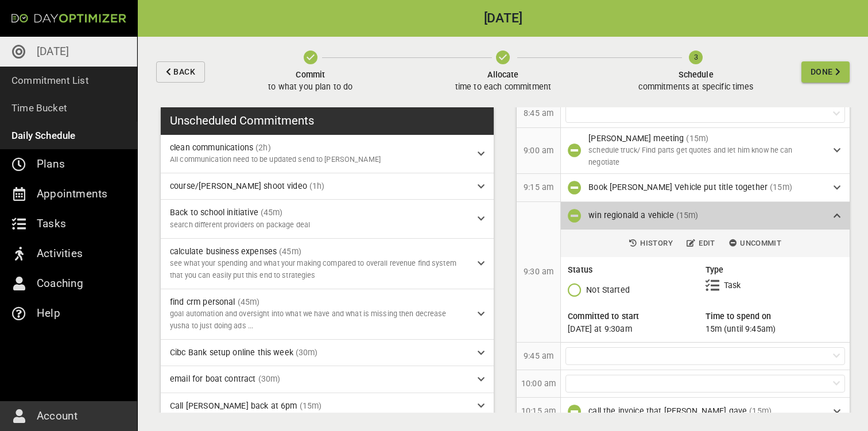
click at [841, 214] on div "win regionald a vehicle (15m)" at bounding box center [705, 216] width 289 height 28
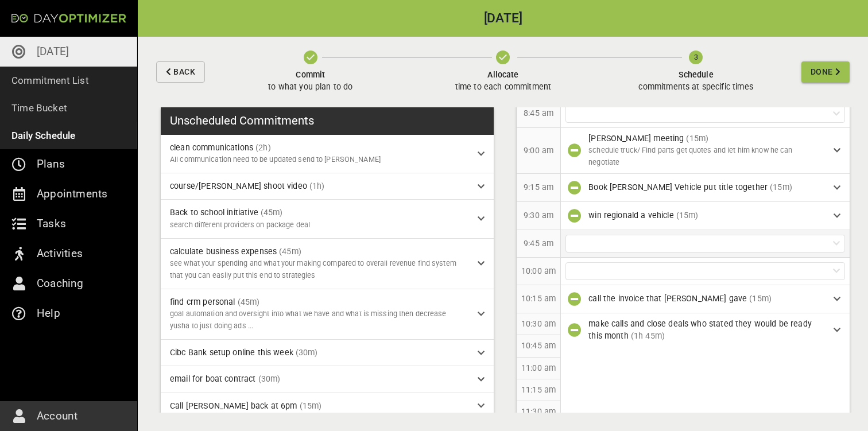
click at [631, 248] on div at bounding box center [706, 244] width 280 height 18
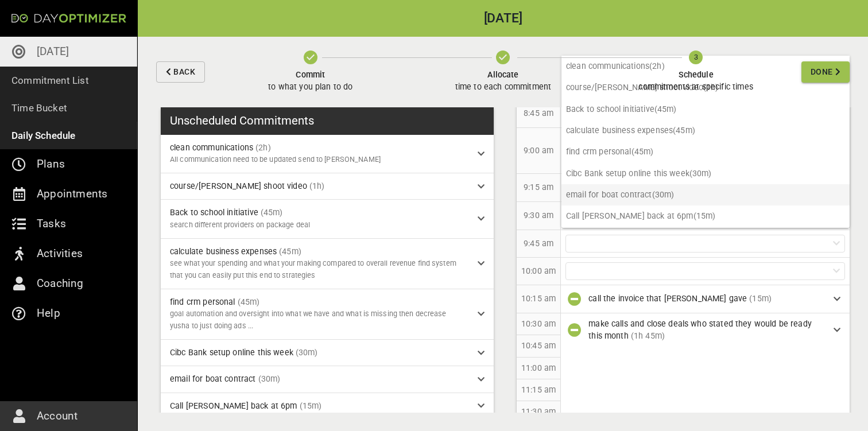
click at [629, 194] on p "email for boat contract (30m)" at bounding box center [706, 194] width 288 height 21
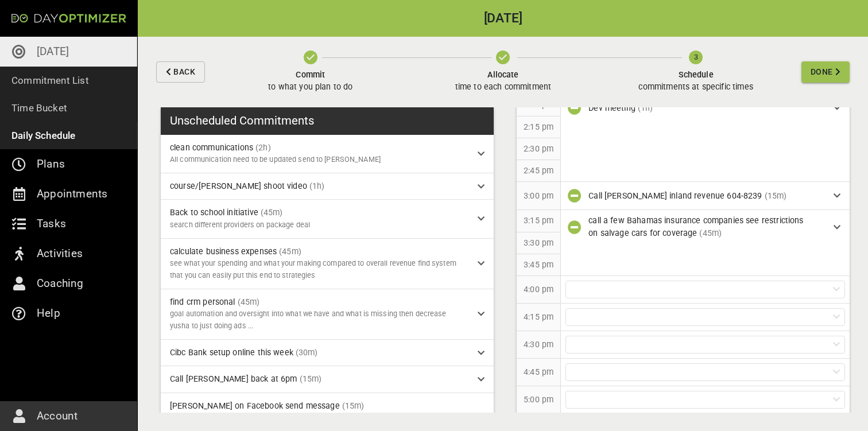
scroll to position [909, 0]
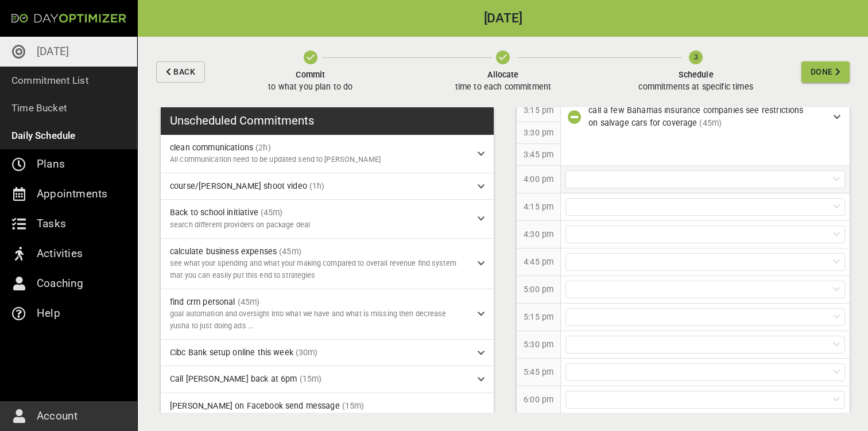
click at [654, 181] on div at bounding box center [706, 180] width 280 height 18
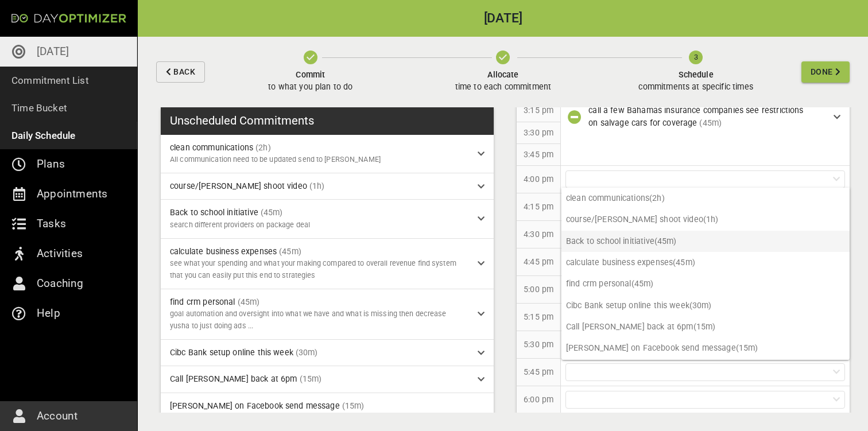
click at [620, 237] on p "Back to school initiative (45m)" at bounding box center [706, 241] width 288 height 21
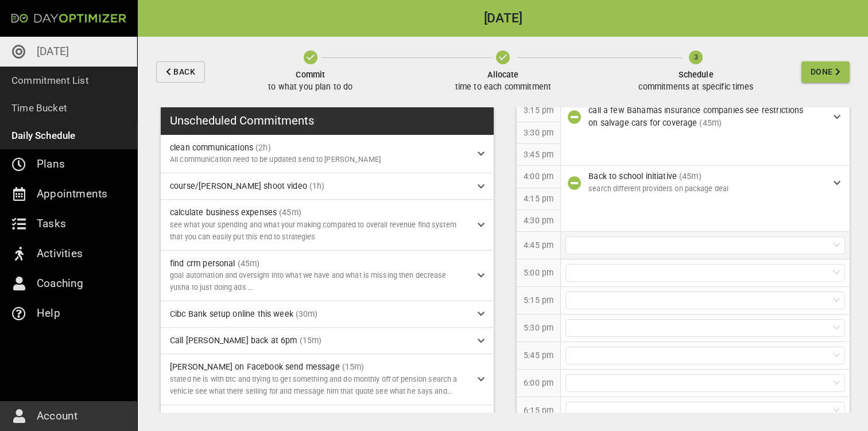
click at [621, 237] on div at bounding box center [706, 246] width 280 height 18
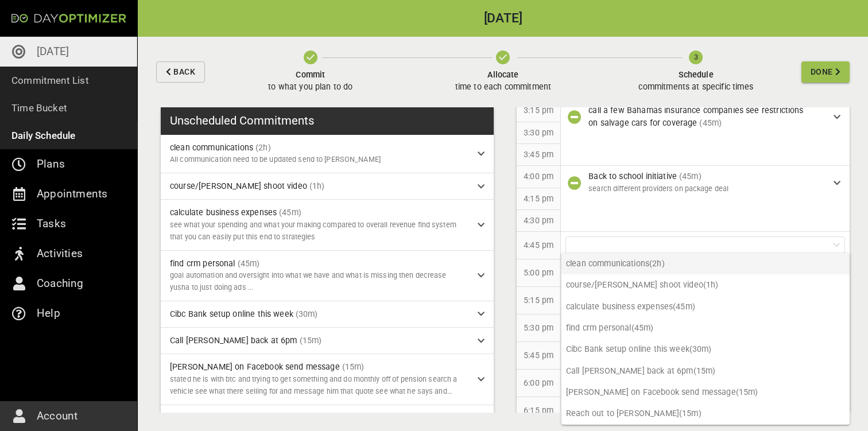
scroll to position [0, 0]
click at [654, 269] on p "clean communications (2h)" at bounding box center [706, 263] width 288 height 21
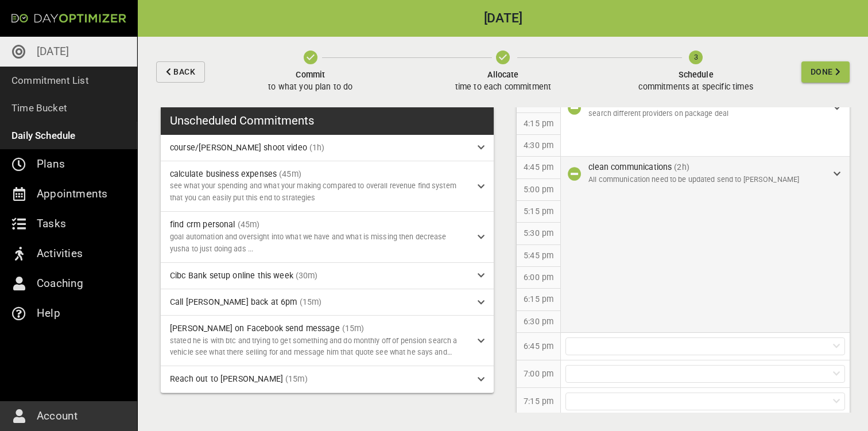
scroll to position [984, 0]
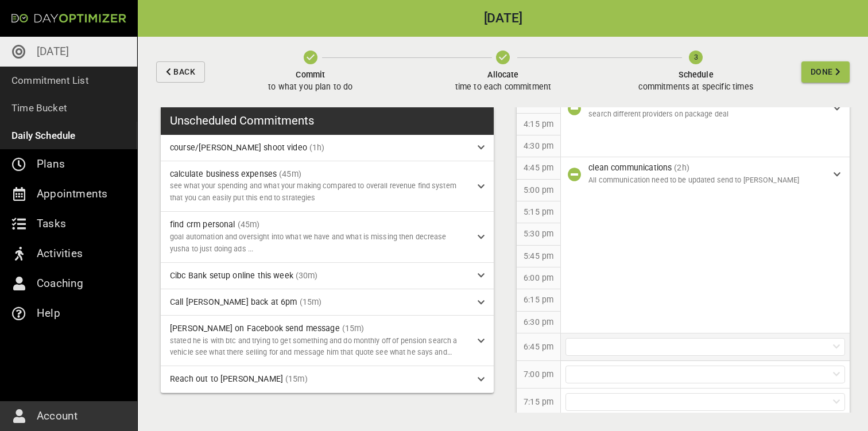
click at [635, 347] on div at bounding box center [706, 347] width 280 height 18
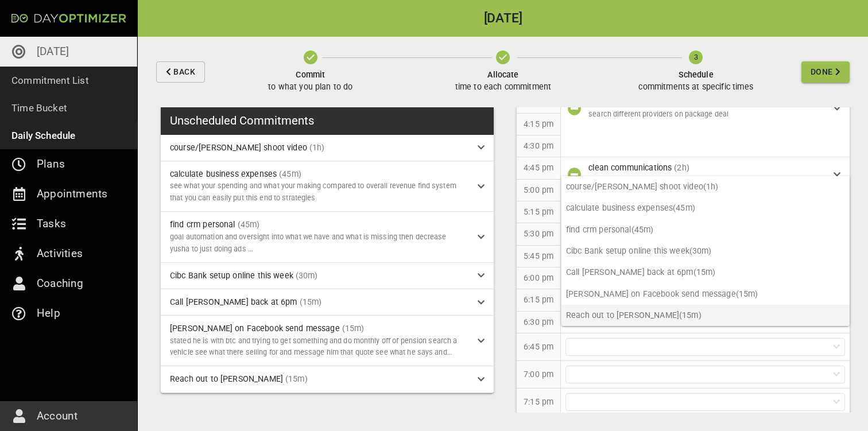
click at [635, 319] on p "Reach out to [PERSON_NAME] (15m)" at bounding box center [706, 315] width 288 height 21
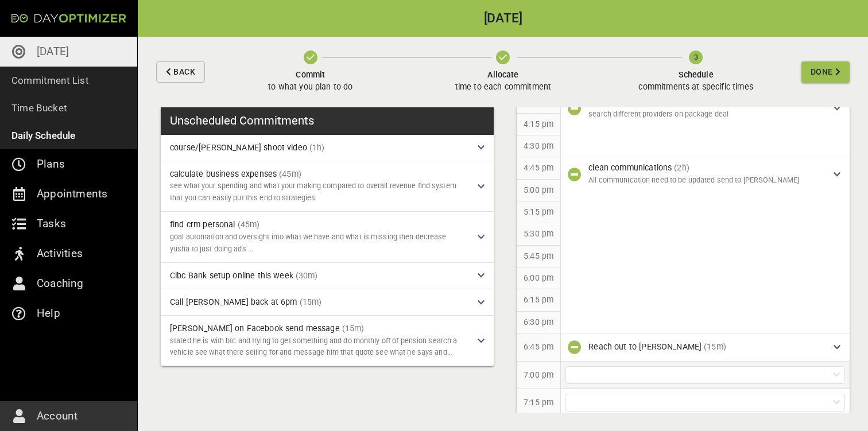
click at [614, 374] on div at bounding box center [706, 375] width 280 height 18
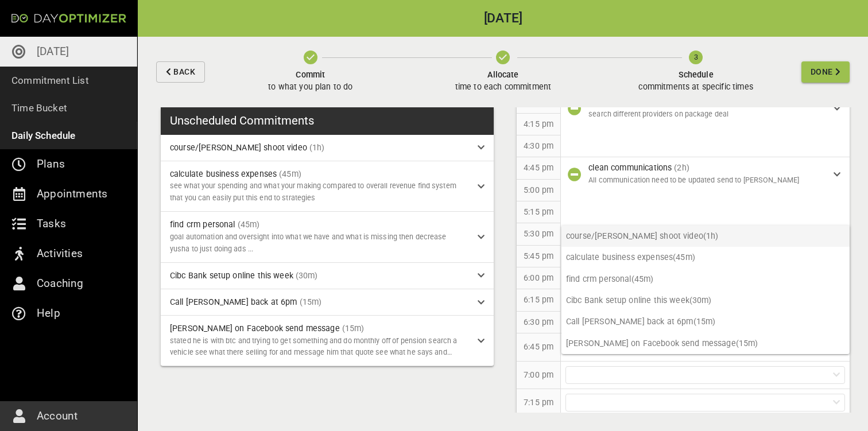
click at [633, 237] on p "course/yusha shoot video (1h)" at bounding box center [706, 236] width 288 height 21
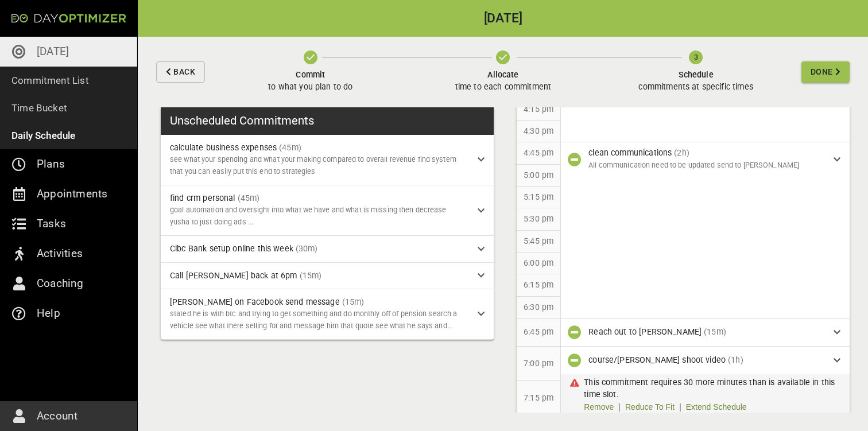
scroll to position [998, 0]
click at [720, 402] on link "Extend Schedule" at bounding box center [716, 408] width 61 height 12
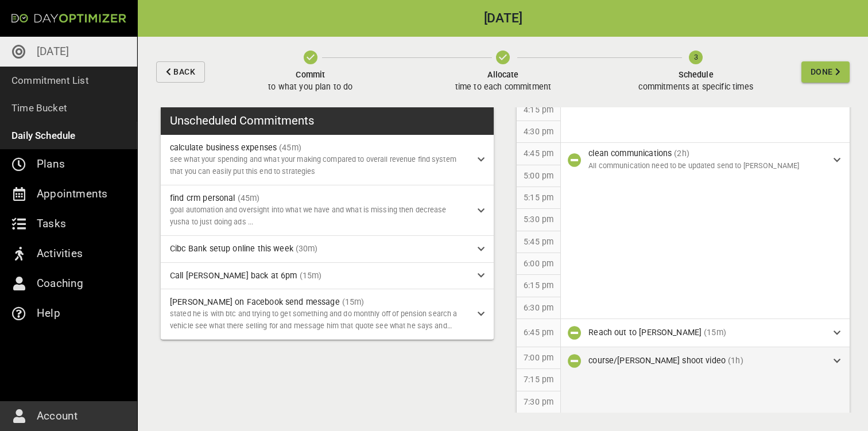
click at [823, 72] on span "Done" at bounding box center [822, 72] width 22 height 14
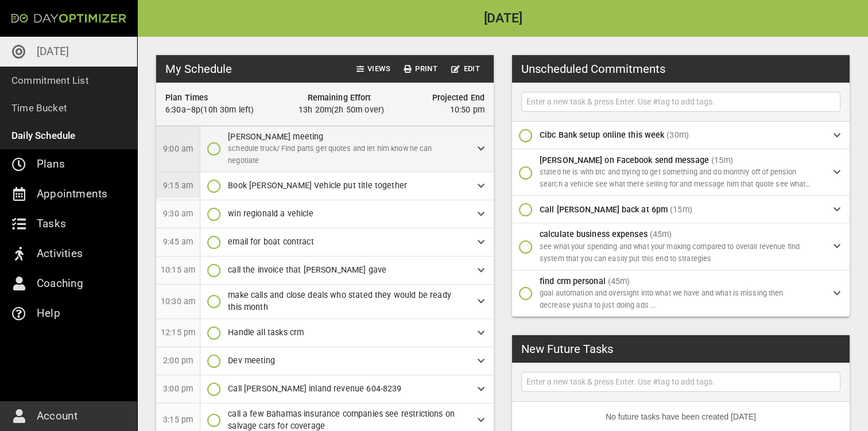
click at [220, 152] on icon "button" at bounding box center [214, 149] width 14 height 14
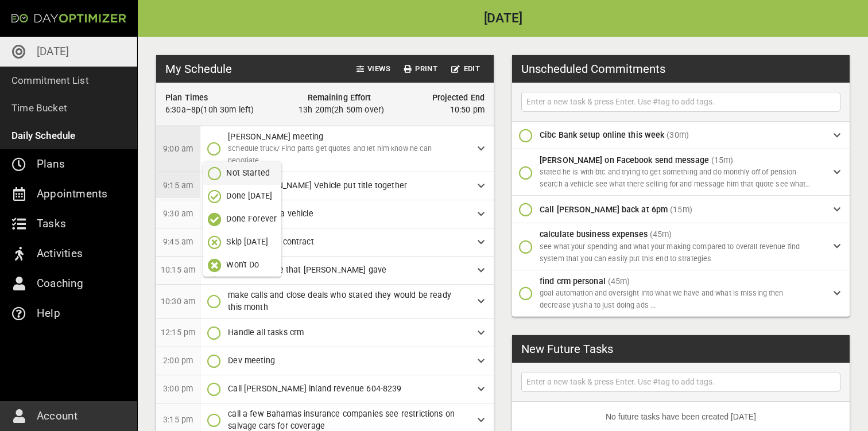
click at [246, 202] on p "Done [DATE]" at bounding box center [249, 196] width 46 height 12
